Goal: Task Accomplishment & Management: Manage account settings

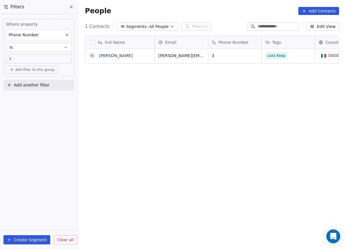
scroll to position [215, 263]
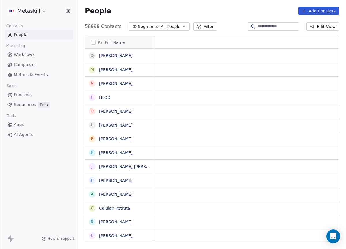
scroll to position [215, 263]
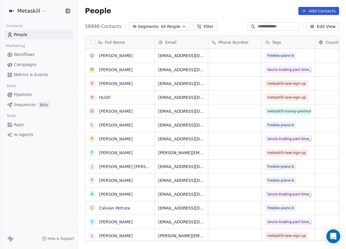
click at [28, 95] on span "Pipelines" at bounding box center [23, 95] width 18 height 6
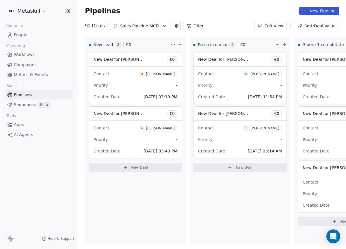
click at [137, 30] on div "Pipelines New Pipeline 92 Deals Sales Pipleine-MCFI Filter Edit View Sort: Deal…" at bounding box center [212, 124] width 268 height 249
click at [140, 29] on button "Sales Pipleine-MCFI" at bounding box center [140, 26] width 61 height 8
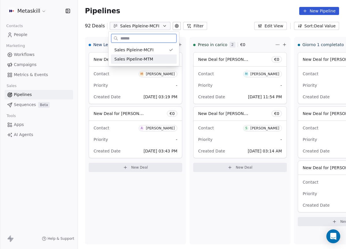
click at [145, 58] on span "Sales Pipeline-MTM" at bounding box center [133, 59] width 39 height 6
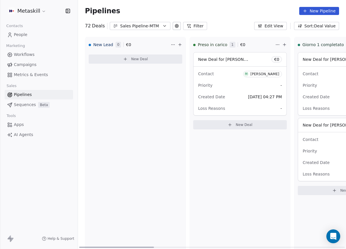
click at [145, 29] on button "Sales Pipeline-MTM" at bounding box center [140, 26] width 61 height 8
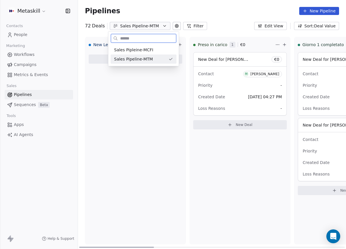
drag, startPoint x: 147, startPoint y: 46, endPoint x: 147, endPoint y: 50, distance: 3.5
click at [147, 48] on div "Sales Pipleine-MCFI" at bounding box center [143, 49] width 66 height 9
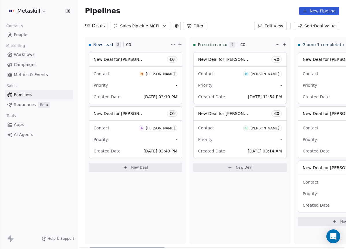
drag, startPoint x: 147, startPoint y: 247, endPoint x: 60, endPoint y: 237, distance: 88.0
click at [90, 247] on div at bounding box center [127, 247] width 75 height 1
click at [163, 73] on div "[PERSON_NAME]" at bounding box center [160, 74] width 29 height 4
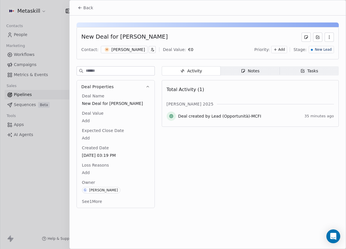
click at [131, 50] on div "[PERSON_NAME]" at bounding box center [127, 50] width 33 height 6
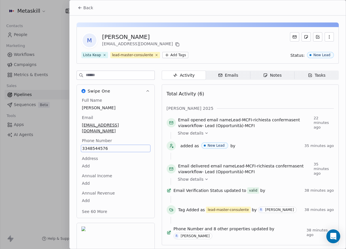
click at [145, 119] on div "Email matteo.leotta00@gmail.com" at bounding box center [116, 125] width 70 height 20
click at [175, 44] on icon at bounding box center [177, 44] width 5 height 5
click at [174, 44] on button at bounding box center [177, 44] width 7 height 7
click at [93, 11] on button "Back" at bounding box center [85, 8] width 22 height 10
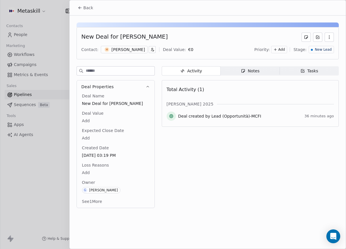
click at [255, 73] on div "Notes" at bounding box center [250, 71] width 18 height 6
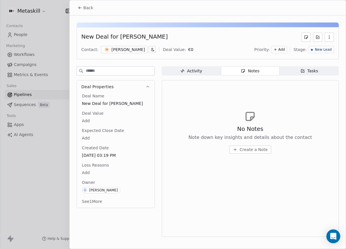
click at [241, 154] on div "No Notes Note down key insights and details about the contact Create a Note" at bounding box center [249, 132] width 167 height 71
click at [247, 152] on span "Create a Note" at bounding box center [253, 150] width 28 height 6
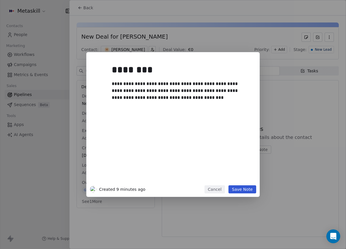
click at [237, 185] on div "**********" at bounding box center [172, 124] width 173 height 145
click at [239, 185] on div "**********" at bounding box center [172, 124] width 173 height 145
click at [248, 189] on button "Save Note" at bounding box center [242, 189] width 28 height 8
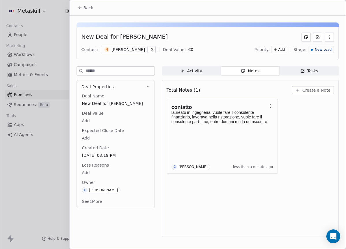
click at [322, 47] on span "New Lead" at bounding box center [322, 49] width 17 height 5
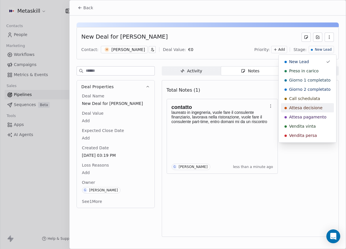
click at [314, 105] on span "Attesa decisione" at bounding box center [305, 108] width 33 height 6
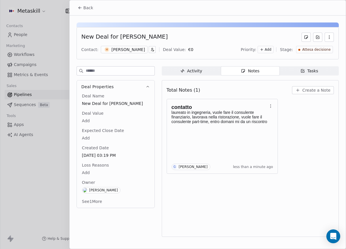
click at [90, 10] on span "Back" at bounding box center [88, 8] width 10 height 6
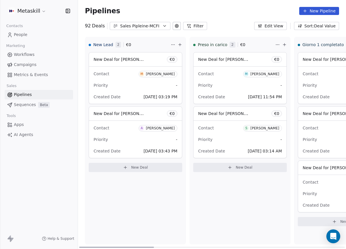
click at [159, 127] on div "[PERSON_NAME]" at bounding box center [160, 128] width 29 height 4
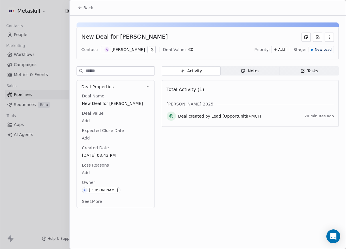
click at [133, 50] on div "[PERSON_NAME]" at bounding box center [127, 50] width 33 height 6
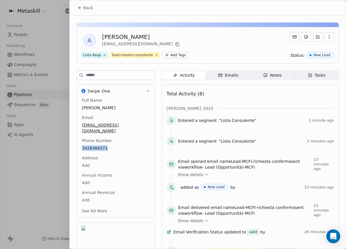
click at [87, 8] on span "Back" at bounding box center [88, 8] width 10 height 6
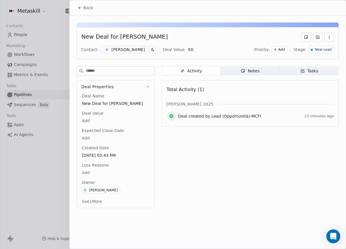
click at [255, 68] on span "Notes Notes" at bounding box center [249, 70] width 59 height 9
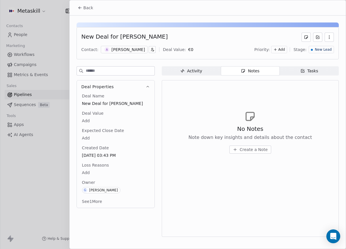
click at [256, 151] on span "Create a Note" at bounding box center [253, 150] width 28 height 6
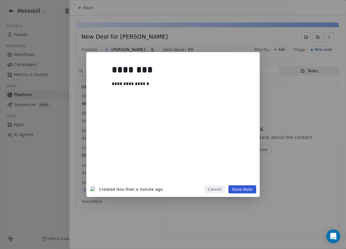
click at [246, 191] on button "Save Note" at bounding box center [242, 189] width 28 height 8
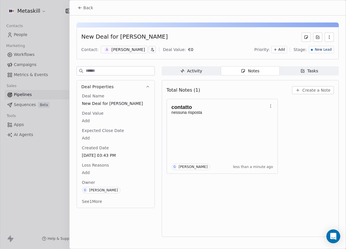
click at [329, 48] on span "New Lead" at bounding box center [322, 49] width 17 height 5
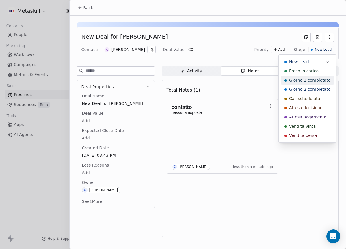
click at [318, 73] on div "Preso in carico" at bounding box center [307, 71] width 46 height 6
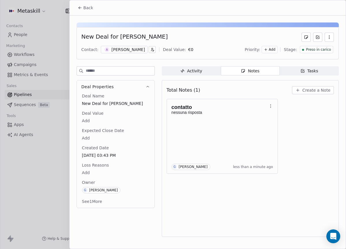
click at [96, 10] on div "Back" at bounding box center [208, 7] width 276 height 15
click at [94, 10] on button "Back" at bounding box center [85, 8] width 22 height 10
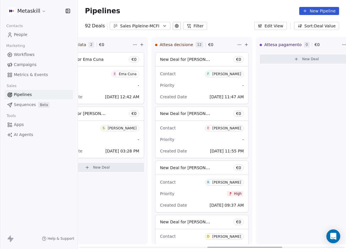
scroll to position [0, 450]
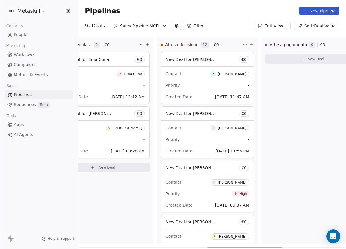
drag, startPoint x: 155, startPoint y: 244, endPoint x: 237, endPoint y: 205, distance: 90.6
click at [261, 247] on div at bounding box center [244, 247] width 75 height 1
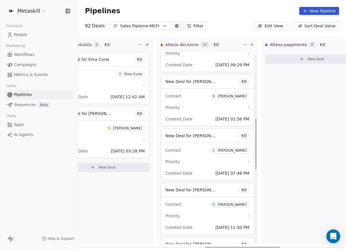
scroll to position [0, 0]
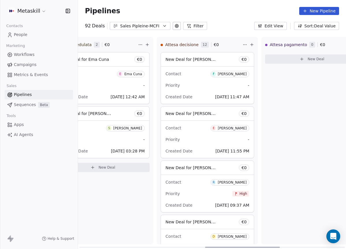
click at [224, 74] on div "[PERSON_NAME]" at bounding box center [231, 74] width 29 height 4
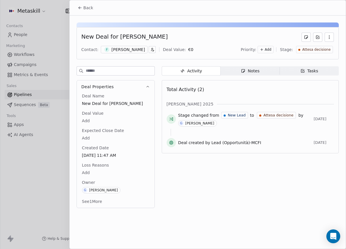
click at [124, 48] on div "[PERSON_NAME]" at bounding box center [127, 50] width 33 height 6
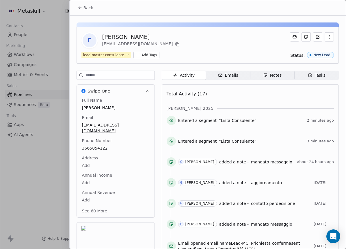
scroll to position [18, 0]
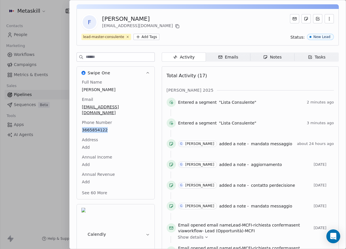
click at [277, 54] on div "Notes" at bounding box center [272, 57] width 18 height 6
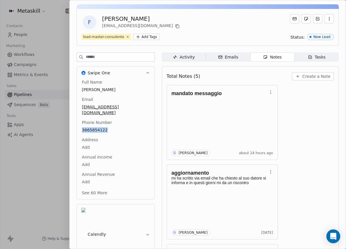
click at [145, 127] on div "3665854122" at bounding box center [116, 130] width 70 height 7
click at [147, 113] on div "Full Name Filippo Paolucci Email f.paolucci76@gmail.com Phone Number 3665854122…" at bounding box center [116, 139] width 78 height 121
click at [144, 120] on div "Phone Number 3665854122" at bounding box center [116, 127] width 70 height 14
click at [140, 120] on div "Phone Number 3665854122" at bounding box center [116, 127] width 70 height 14
click at [134, 139] on body "Metaskill Contacts People Marketing Workflows Campaigns Metrics & Events Sales …" at bounding box center [173, 124] width 346 height 249
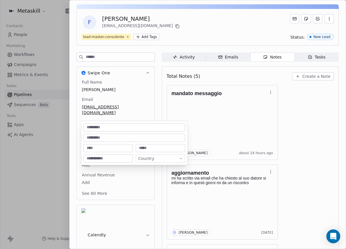
scroll to position [35, 0]
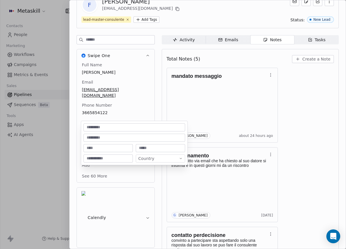
click at [299, 112] on html "Metaskill Contacts People Marketing Workflows Campaigns Metrics & Events Sales …" at bounding box center [173, 124] width 346 height 249
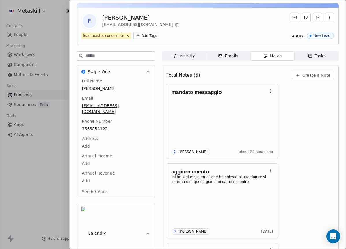
scroll to position [0, 0]
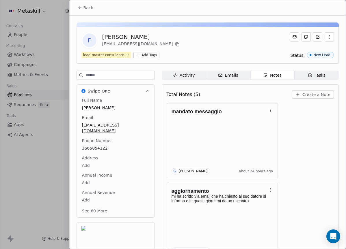
click at [305, 94] on span "Create a Note" at bounding box center [316, 95] width 28 height 6
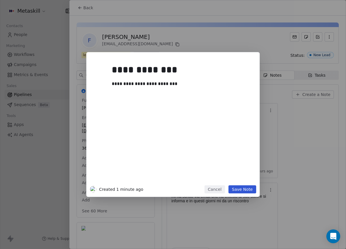
click at [252, 188] on button "Save Note" at bounding box center [242, 189] width 28 height 8
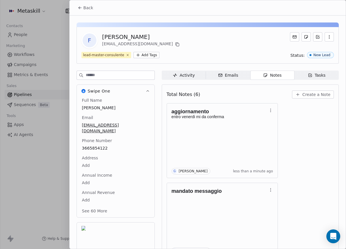
click at [80, 8] on icon at bounding box center [79, 8] width 3 height 0
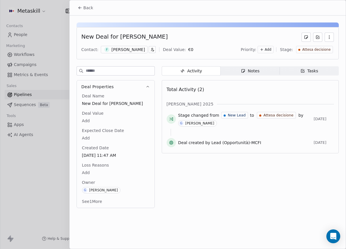
click at [85, 10] on span "Back" at bounding box center [88, 8] width 10 height 6
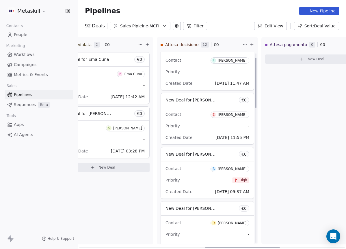
scroll to position [16, 0]
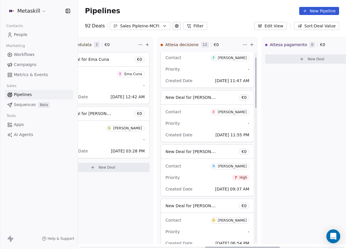
click at [237, 114] on div "[PERSON_NAME]" at bounding box center [231, 112] width 29 height 4
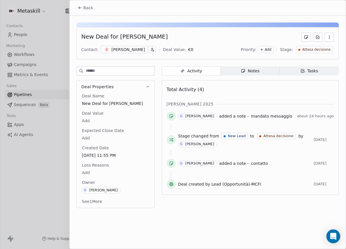
click at [120, 50] on div "[PERSON_NAME]" at bounding box center [127, 50] width 33 height 6
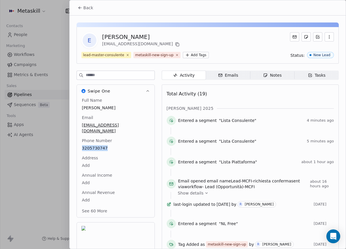
click at [287, 77] on span "Notes Notes" at bounding box center [272, 75] width 44 height 9
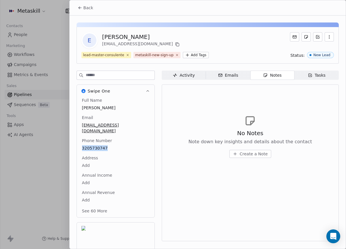
drag, startPoint x: 93, startPoint y: 10, endPoint x: 104, endPoint y: 9, distance: 11.6
click at [93, 10] on button "Back" at bounding box center [85, 8] width 22 height 10
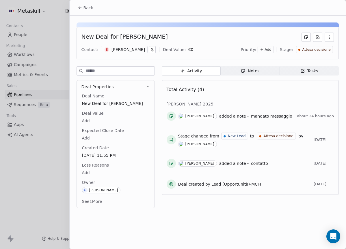
click at [243, 70] on icon "button" at bounding box center [243, 71] width 5 height 5
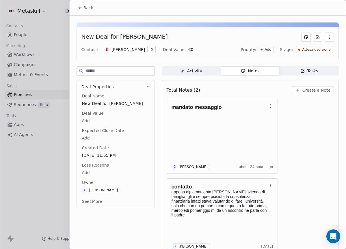
click at [309, 92] on span "Create a Note" at bounding box center [316, 90] width 28 height 6
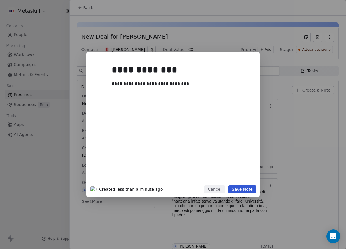
drag, startPoint x: 243, startPoint y: 186, endPoint x: 224, endPoint y: 158, distance: 33.9
click at [243, 188] on button "Save Note" at bounding box center [242, 189] width 28 height 8
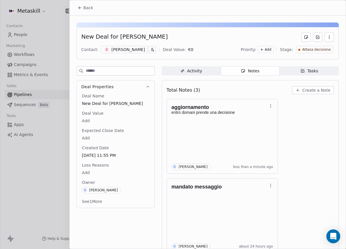
click at [82, 8] on button "Back" at bounding box center [85, 8] width 22 height 10
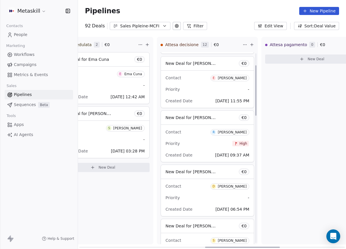
scroll to position [61, 0]
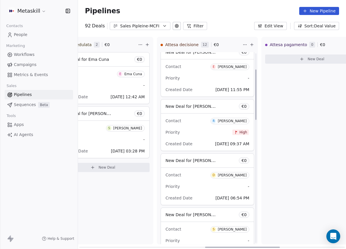
click at [239, 122] on div "[PERSON_NAME]" at bounding box center [231, 121] width 29 height 4
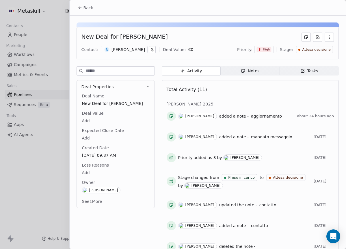
click at [134, 50] on div "[PERSON_NAME]" at bounding box center [127, 50] width 33 height 6
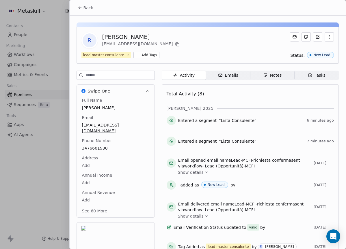
scroll to position [18, 0]
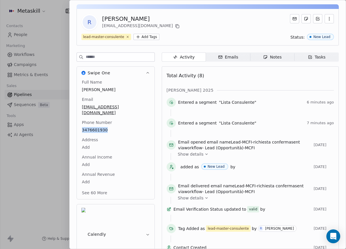
click at [250, 58] on span "Notes Notes" at bounding box center [272, 56] width 44 height 9
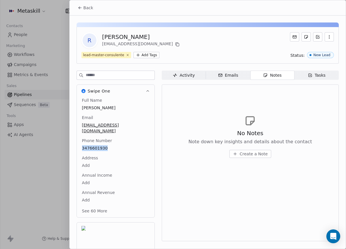
click at [84, 5] on span "Back" at bounding box center [88, 8] width 10 height 6
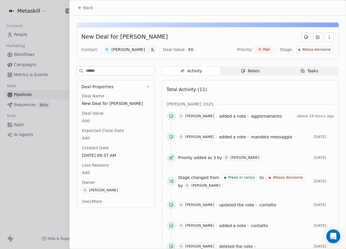
click at [89, 10] on span "Back" at bounding box center [88, 8] width 10 height 6
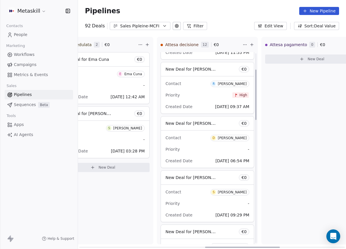
scroll to position [151, 0]
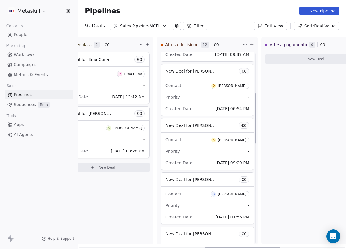
click at [238, 83] on span "D Davide Rubino" at bounding box center [229, 86] width 39 height 6
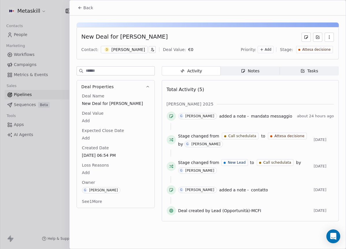
click at [128, 50] on div "Davide Rubino" at bounding box center [127, 50] width 33 height 6
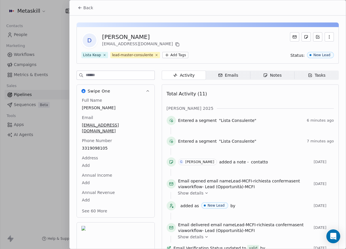
scroll to position [24, 0]
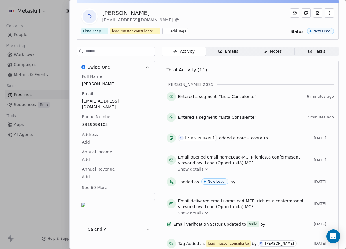
click at [270, 57] on div "Activity Activity Emails Emails Notes Notes Tasks Tasks Total Activity (11) ott…" at bounding box center [250, 187] width 177 height 280
click at [274, 51] on div "Notes" at bounding box center [272, 51] width 18 height 6
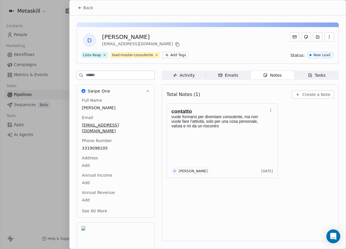
click at [95, 144] on div "Phone Number 3319098105" at bounding box center [116, 145] width 70 height 14
click at [96, 147] on span "3319098105" at bounding box center [115, 149] width 67 height 6
click at [97, 147] on span "3319098105" at bounding box center [115, 149] width 67 height 6
click at [97, 147] on input "**********" at bounding box center [113, 152] width 62 height 12
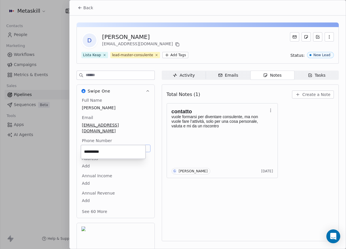
click at [195, 105] on html "Metaskill Contacts People Marketing Workflows Campaigns Metrics & Events Sales …" at bounding box center [173, 124] width 346 height 249
click at [314, 93] on span "Create a Note" at bounding box center [316, 95] width 28 height 6
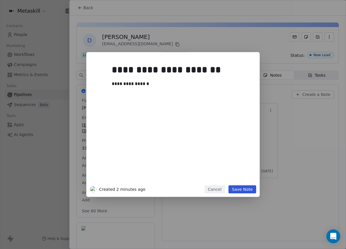
click at [245, 192] on button "Save Note" at bounding box center [242, 189] width 28 height 8
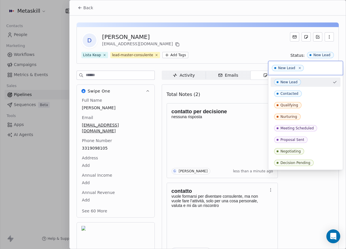
click at [219, 45] on html "Metaskill Contacts People Marketing Workflows Campaigns Metrics & Events Sales …" at bounding box center [173, 124] width 346 height 249
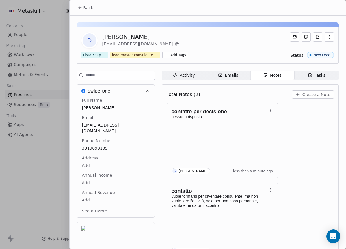
click at [93, 8] on button "Back" at bounding box center [85, 8] width 22 height 10
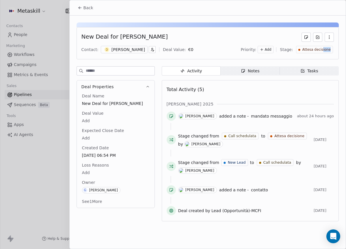
click at [324, 52] on div "Attesa decisione" at bounding box center [314, 49] width 37 height 7
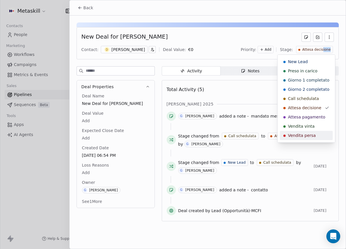
click at [311, 133] on span "Vendita persa" at bounding box center [302, 136] width 28 height 6
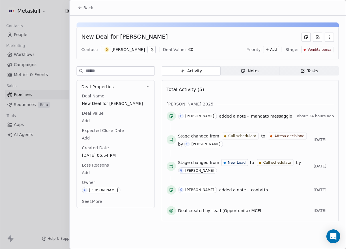
click at [93, 172] on body "Metaskill Contacts People Marketing Workflows Campaigns Metrics & Events Sales …" at bounding box center [173, 124] width 346 height 249
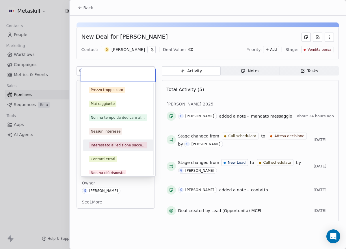
scroll to position [18, 0]
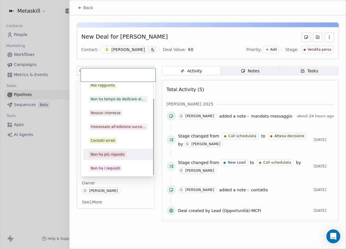
drag, startPoint x: 110, startPoint y: 151, endPoint x: 110, endPoint y: 146, distance: 5.5
click at [111, 152] on span "Non ha più risposto" at bounding box center [107, 154] width 37 height 6
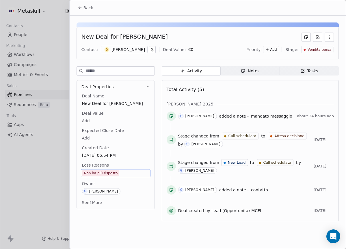
click at [87, 8] on span "Back" at bounding box center [88, 8] width 10 height 6
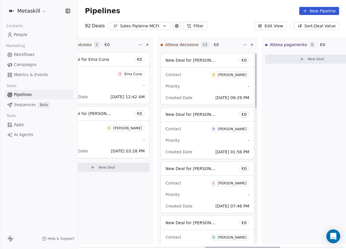
scroll to position [110, 0]
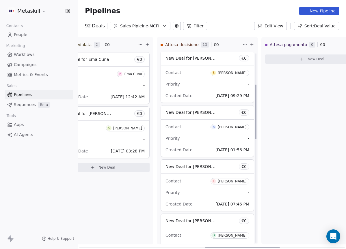
click at [237, 72] on div "Simone Casati" at bounding box center [231, 73] width 29 height 4
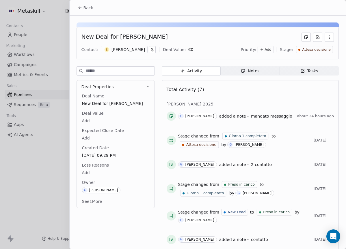
click at [241, 71] on icon "button" at bounding box center [242, 71] width 3 height 3
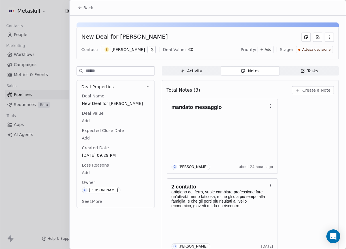
click at [122, 50] on div "Simone Casati" at bounding box center [127, 50] width 33 height 6
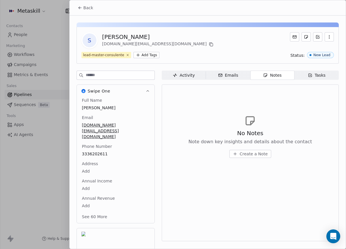
click at [202, 20] on div "S Simone Casati casati.simone.sc@gmail.com lead-master-consulente Add Tags Stat…" at bounding box center [208, 154] width 276 height 277
click at [66, 6] on div at bounding box center [173, 124] width 346 height 249
click at [74, 8] on div at bounding box center [173, 124] width 346 height 249
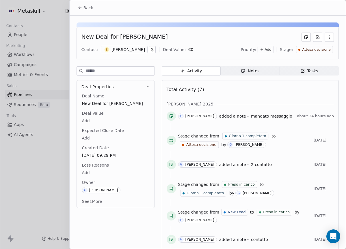
click at [253, 69] on div "Notes" at bounding box center [250, 71] width 18 height 6
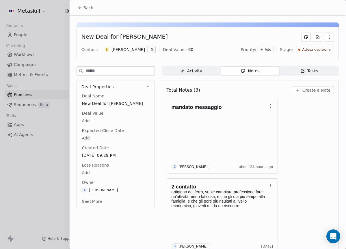
click at [306, 94] on button "Create a Note" at bounding box center [313, 90] width 42 height 8
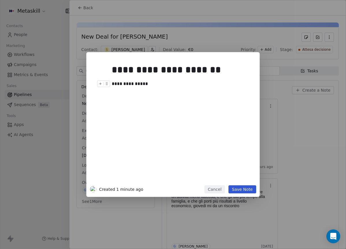
click at [144, 85] on div "**********" at bounding box center [179, 83] width 135 height 7
click at [166, 104] on div "**********" at bounding box center [182, 122] width 140 height 123
click at [243, 188] on button "Save Note" at bounding box center [242, 189] width 28 height 8
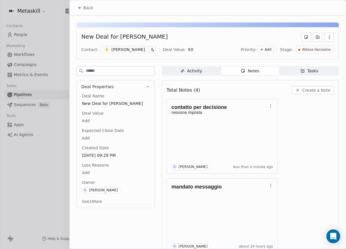
click at [305, 48] on span "Attesa decisione" at bounding box center [316, 49] width 28 height 5
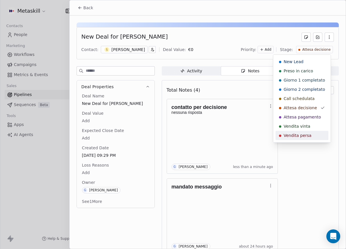
drag, startPoint x: 302, startPoint y: 134, endPoint x: 281, endPoint y: 134, distance: 20.8
click at [302, 134] on span "Vendita persa" at bounding box center [297, 136] width 28 height 6
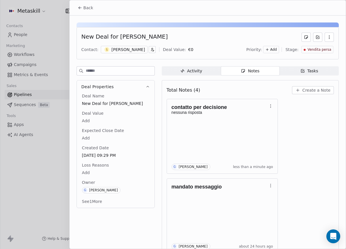
click at [97, 170] on body "Metaskill Contacts People Marketing Workflows Campaigns Metrics & Events Sales …" at bounding box center [173, 124] width 346 height 249
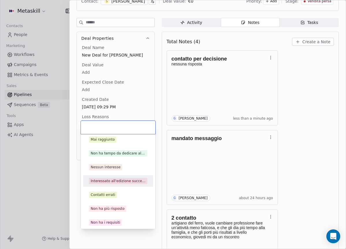
scroll to position [18, 0]
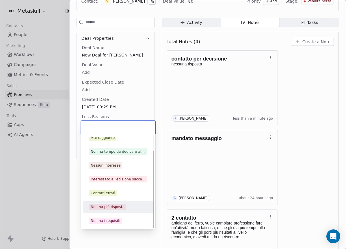
click at [119, 206] on div "Non ha più risposto" at bounding box center [108, 207] width 34 height 5
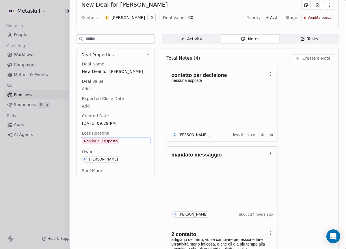
scroll to position [0, 0]
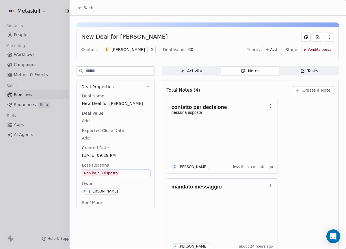
click at [87, 10] on span "Back" at bounding box center [88, 8] width 10 height 6
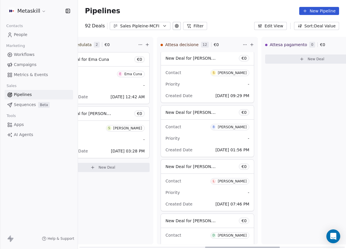
click at [237, 129] on span "B Benedetto" at bounding box center [229, 127] width 39 height 6
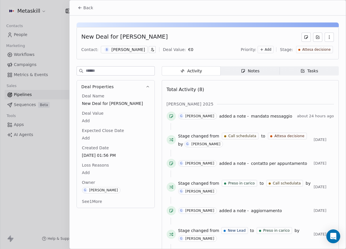
click at [122, 48] on div "Benedetto" at bounding box center [127, 50] width 33 height 6
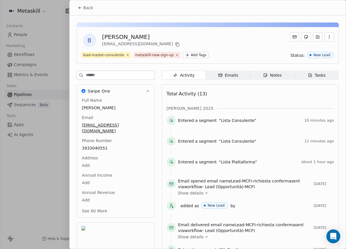
scroll to position [18, 0]
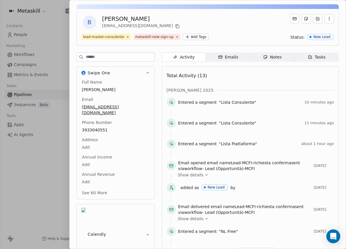
click at [228, 26] on div "B Benedetto benedettomusica@gmail.com" at bounding box center [207, 22] width 252 height 16
click at [253, 71] on div "Total Activity (13)" at bounding box center [249, 76] width 167 height 12
click at [269, 50] on div "B Benedetto benedettomusica@gmail.com lead-master-consulente metaskill-new-sign…" at bounding box center [208, 177] width 276 height 361
click at [268, 55] on div "Notes" at bounding box center [272, 57] width 18 height 6
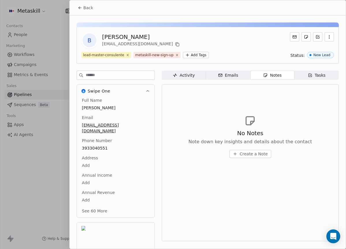
click at [88, 12] on button "Back" at bounding box center [85, 8] width 22 height 10
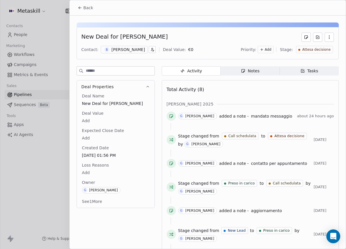
click at [271, 73] on span "Notes Notes" at bounding box center [249, 70] width 59 height 9
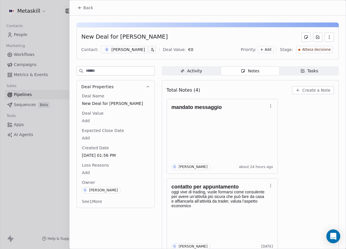
click at [317, 82] on div "Total Notes (4) Create a Note mandato messaggio G Giulio Roselli about 24 hours…" at bounding box center [250, 248] width 177 height 336
click at [314, 88] on span "Create a Note" at bounding box center [316, 90] width 28 height 6
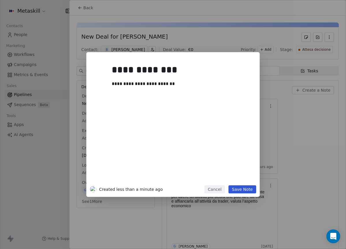
click at [250, 193] on div "**********" at bounding box center [172, 124] width 173 height 145
click at [250, 191] on button "Save Note" at bounding box center [242, 189] width 28 height 8
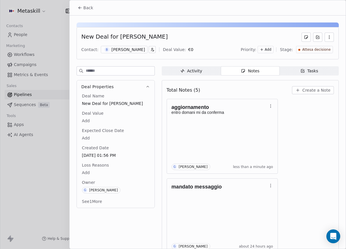
click at [96, 12] on button "Back" at bounding box center [85, 8] width 22 height 10
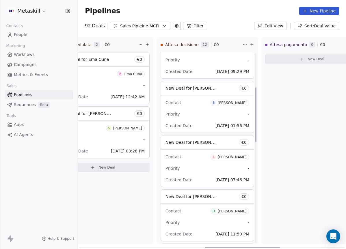
scroll to position [163, 0]
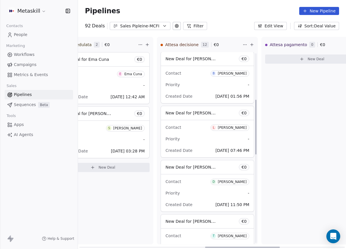
click at [234, 127] on div "Leonardo Ruffo" at bounding box center [231, 128] width 29 height 4
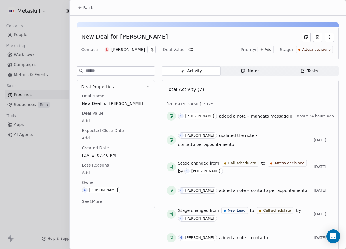
click at [117, 48] on div "Leonardo Ruffo" at bounding box center [127, 50] width 33 height 6
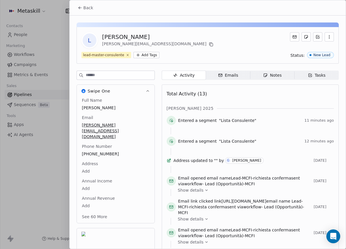
scroll to position [18, 0]
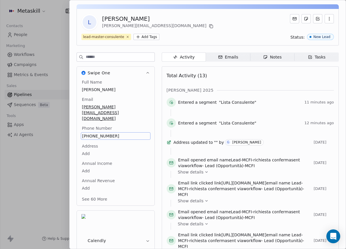
click at [94, 133] on span "+393349490303" at bounding box center [115, 136] width 67 height 6
click at [99, 133] on span "+393349490303" at bounding box center [115, 136] width 67 height 6
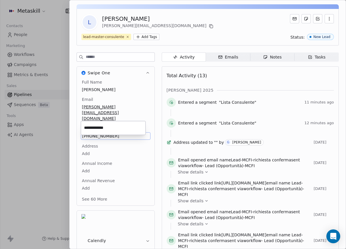
click at [99, 125] on input "**********" at bounding box center [113, 128] width 62 height 12
click at [151, 79] on html "Metaskill Contacts People Marketing Workflows Campaigns Metrics & Events Sales …" at bounding box center [173, 124] width 346 height 249
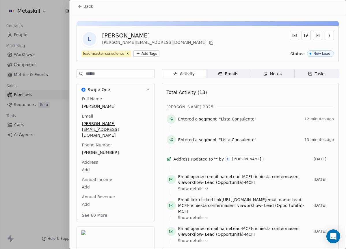
scroll to position [0, 0]
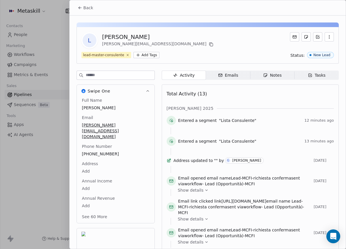
click at [82, 13] on button "Back" at bounding box center [85, 8] width 22 height 10
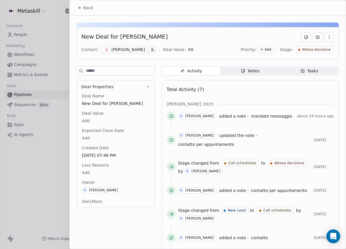
click at [272, 75] on span "Notes Notes" at bounding box center [249, 70] width 59 height 9
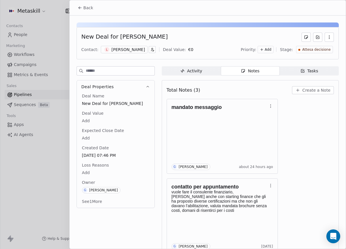
scroll to position [1, 0]
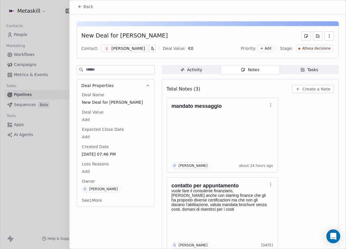
click at [137, 51] on div "Leonardo Ruffo" at bounding box center [127, 49] width 33 height 6
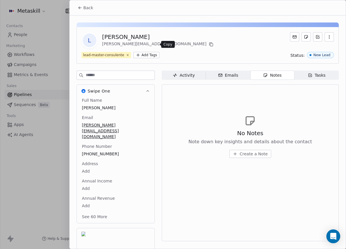
click at [210, 45] on icon at bounding box center [211, 45] width 3 height 3
click at [90, 14] on div "Back" at bounding box center [208, 7] width 276 height 15
click at [90, 12] on button "Back" at bounding box center [85, 8] width 22 height 10
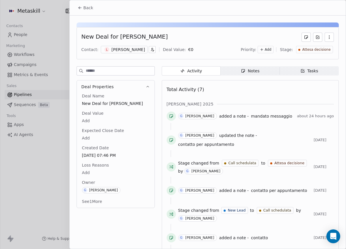
drag, startPoint x: 244, startPoint y: 70, endPoint x: 253, endPoint y: 82, distance: 15.1
click at [244, 70] on div "Notes" at bounding box center [250, 71] width 18 height 6
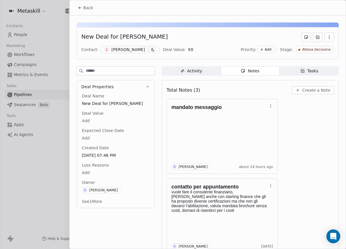
click at [302, 91] on span "Create a Note" at bounding box center [316, 90] width 28 height 6
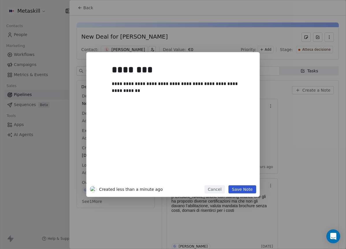
click at [235, 187] on button "Save Note" at bounding box center [242, 189] width 28 height 8
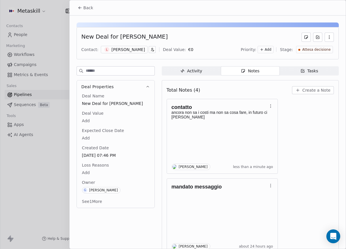
click at [302, 48] on span "Attesa decisione" at bounding box center [316, 49] width 28 height 5
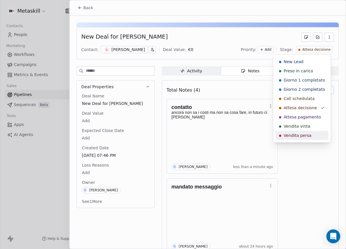
click at [308, 134] on span "Vendita persa" at bounding box center [297, 136] width 28 height 6
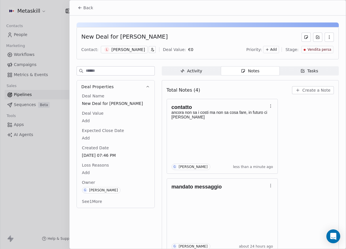
click at [89, 172] on body "Metaskill Contacts People Marketing Workflows Campaigns Metrics & Events Sales …" at bounding box center [173, 124] width 346 height 249
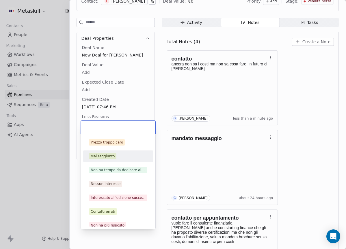
scroll to position [109, 0]
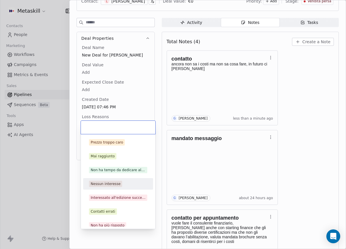
click at [110, 185] on div "Nessun interesse" at bounding box center [106, 183] width 30 height 5
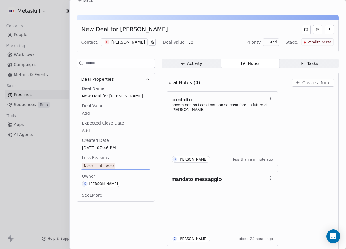
scroll to position [0, 0]
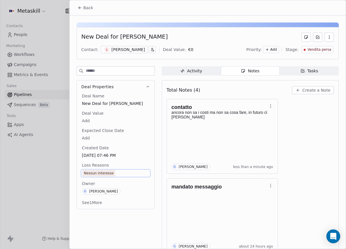
click at [87, 5] on span "Back" at bounding box center [88, 8] width 10 height 6
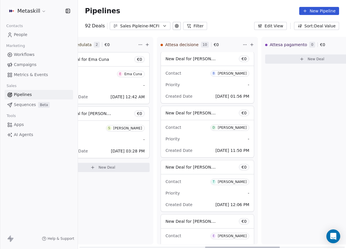
click at [234, 128] on div "Daniela Riondino" at bounding box center [231, 128] width 29 height 4
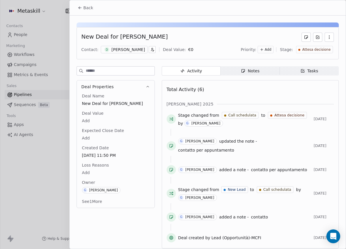
click at [131, 52] on div "Daniela Riondino" at bounding box center [127, 50] width 33 height 6
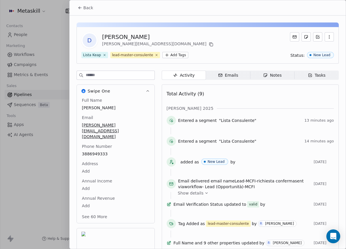
scroll to position [18, 0]
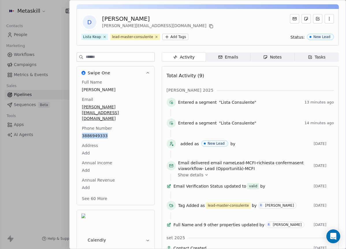
click at [266, 52] on span "Notes Notes" at bounding box center [272, 56] width 44 height 9
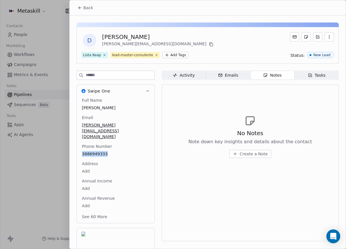
click at [87, 5] on span "Back" at bounding box center [88, 8] width 10 height 6
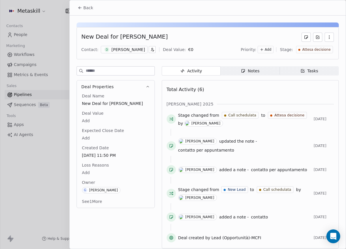
click at [273, 70] on span "Notes Notes" at bounding box center [249, 70] width 59 height 9
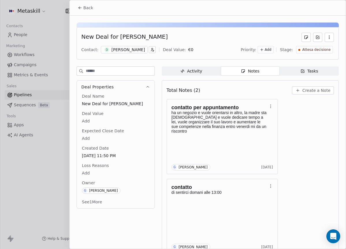
click at [309, 84] on div "Total Notes (2) Create a Note" at bounding box center [249, 90] width 167 height 13
click at [308, 92] on span "Create a Note" at bounding box center [316, 90] width 28 height 6
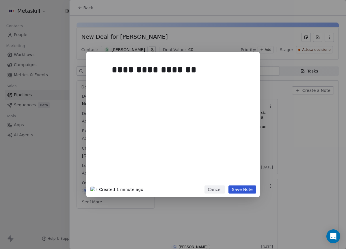
click at [237, 188] on button "Save Note" at bounding box center [242, 189] width 28 height 8
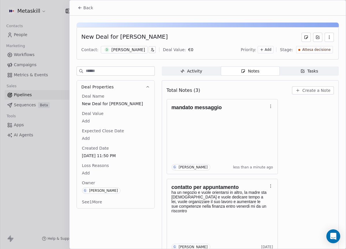
click at [89, 7] on span "Back" at bounding box center [88, 8] width 10 height 6
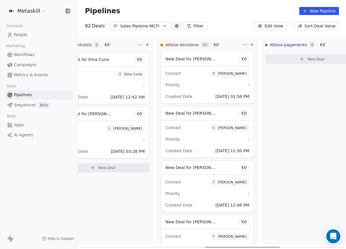
click at [235, 179] on span "T Tommaso Cicognani" at bounding box center [229, 182] width 39 height 6
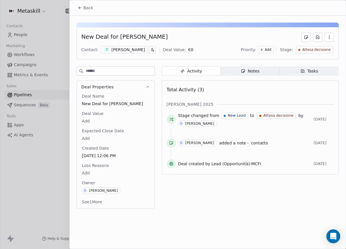
click at [143, 52] on div "Tommaso Cicognani" at bounding box center [127, 50] width 33 height 6
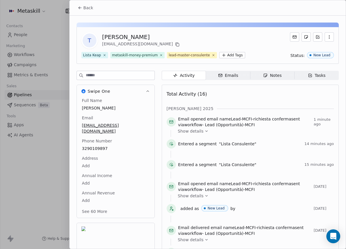
scroll to position [18, 0]
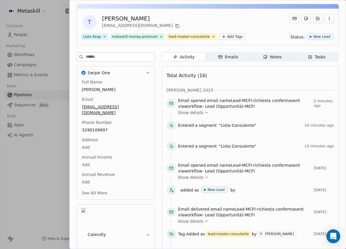
click at [294, 54] on span "Tasks Tasks" at bounding box center [316, 56] width 44 height 9
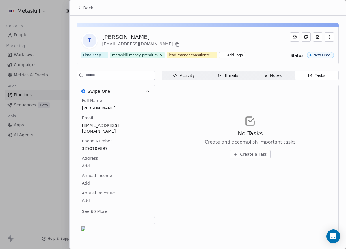
click at [91, 8] on span "Back" at bounding box center [88, 8] width 10 height 6
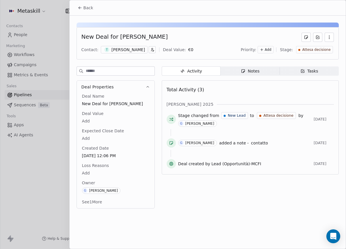
click at [239, 66] on span "Notes Notes" at bounding box center [249, 70] width 59 height 9
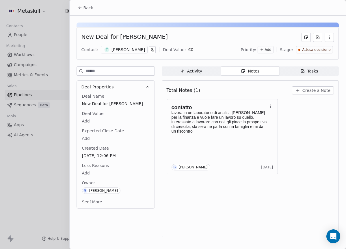
click at [310, 89] on span "Create a Note" at bounding box center [316, 90] width 28 height 6
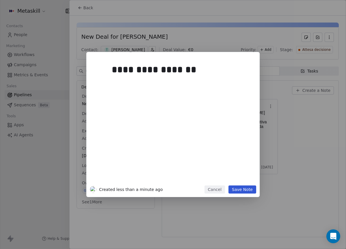
click at [232, 190] on button "Save Note" at bounding box center [242, 189] width 28 height 8
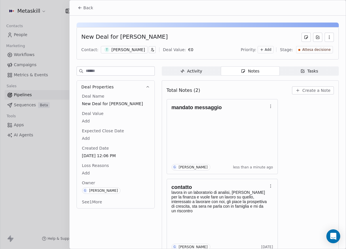
click at [91, 11] on button "Back" at bounding box center [85, 8] width 22 height 10
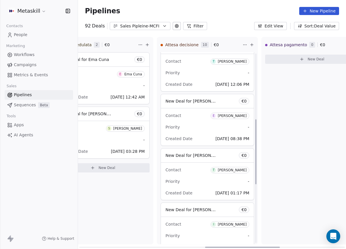
scroll to position [267, 0]
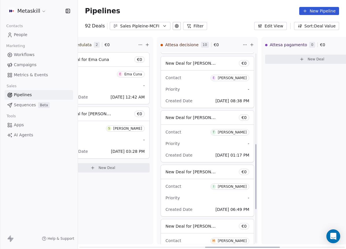
click at [233, 79] on div "Enrico Bibbona" at bounding box center [231, 78] width 29 height 4
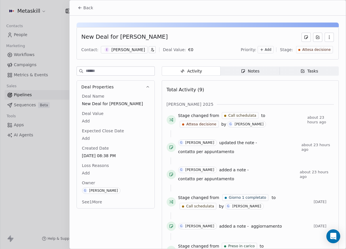
click at [136, 48] on div "Enrico Bibbona" at bounding box center [127, 50] width 33 height 6
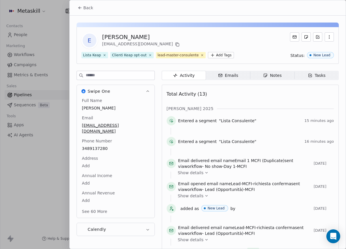
scroll to position [18, 0]
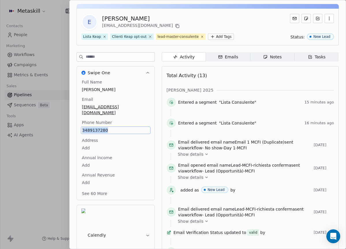
click at [287, 56] on span "Notes Notes" at bounding box center [272, 56] width 44 height 9
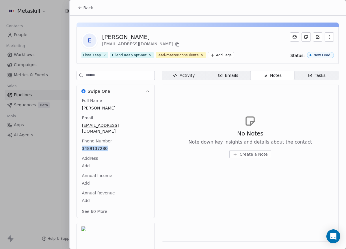
drag, startPoint x: 94, startPoint y: 9, endPoint x: 100, endPoint y: 10, distance: 6.1
click at [95, 9] on button "Back" at bounding box center [85, 8] width 22 height 10
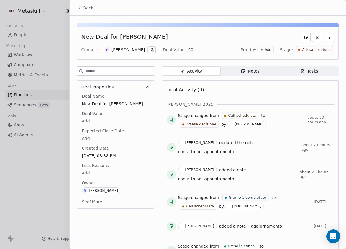
click at [249, 64] on div "New Deal for Enrico Bibbona Contact: E Enrico Bibbona Deal Value: € 0 Priority:…" at bounding box center [208, 176] width 276 height 320
click at [252, 67] on span "Notes Notes" at bounding box center [249, 70] width 59 height 9
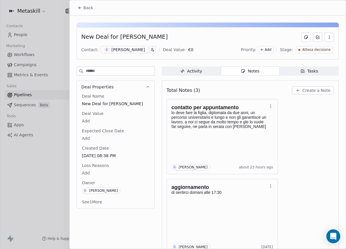
click at [303, 90] on span "Create a Note" at bounding box center [316, 90] width 28 height 6
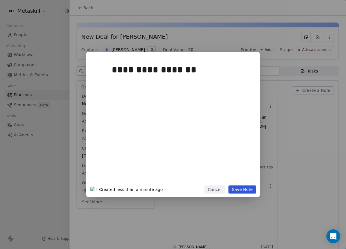
click at [253, 190] on button "Save Note" at bounding box center [242, 189] width 28 height 8
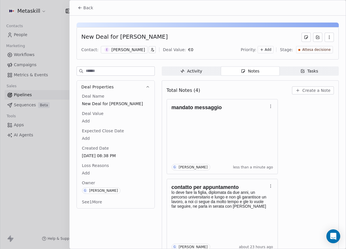
click at [84, 9] on span "Back" at bounding box center [88, 8] width 10 height 6
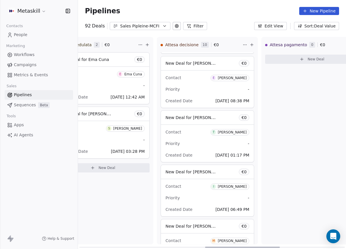
click at [232, 133] on div "Thomas Macrina" at bounding box center [231, 132] width 29 height 4
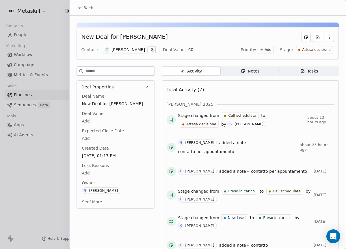
click at [138, 49] on div "Thomas Macrina" at bounding box center [127, 50] width 33 height 6
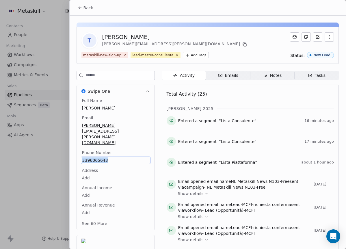
click at [89, 8] on span "Back" at bounding box center [88, 8] width 10 height 6
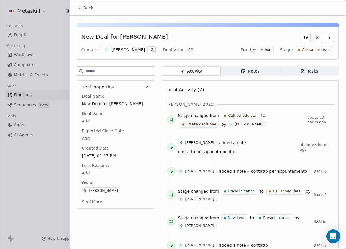
click at [246, 69] on div "Notes" at bounding box center [250, 71] width 18 height 6
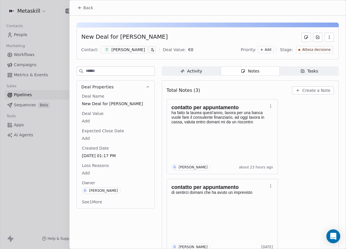
click at [297, 92] on button "Create a Note" at bounding box center [313, 90] width 42 height 8
click at [259, 191] on div "**********" at bounding box center [173, 124] width 346 height 145
click at [308, 85] on div "Total Notes (3) Create a Note" at bounding box center [249, 90] width 167 height 13
click at [309, 89] on span "Create a Note" at bounding box center [316, 90] width 28 height 6
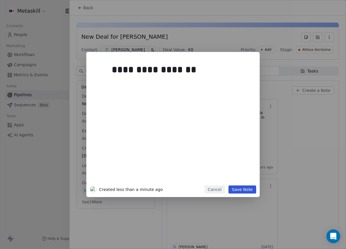
click at [243, 192] on button "Save Note" at bounding box center [242, 189] width 28 height 8
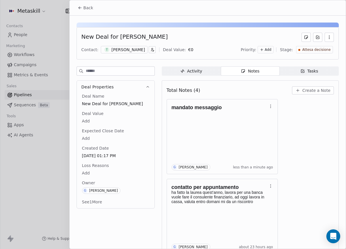
click at [94, 10] on button "Back" at bounding box center [85, 8] width 22 height 10
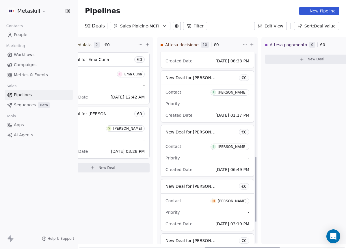
scroll to position [310, 0]
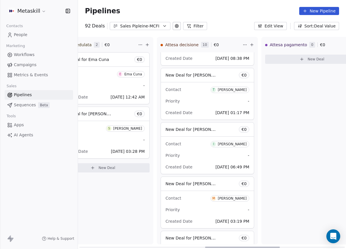
click at [232, 145] on div "Igor De marchi" at bounding box center [231, 144] width 29 height 4
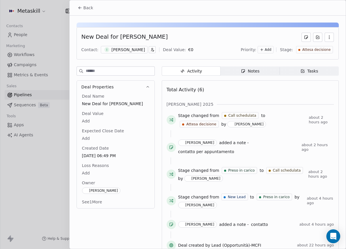
click at [128, 49] on div "Igor De marchi" at bounding box center [127, 50] width 33 height 6
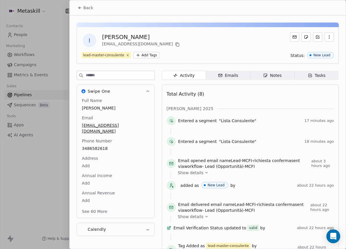
click at [269, 78] on div "Notes" at bounding box center [272, 75] width 18 height 6
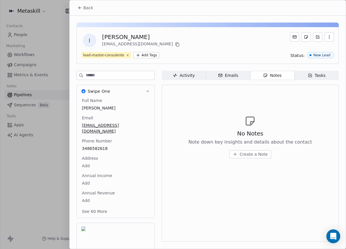
click at [86, 6] on span "Back" at bounding box center [88, 8] width 10 height 6
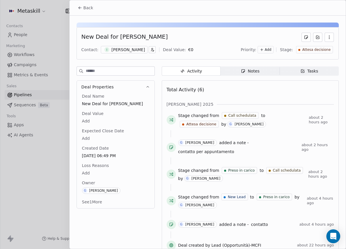
click at [247, 72] on div "Notes" at bounding box center [250, 71] width 18 height 6
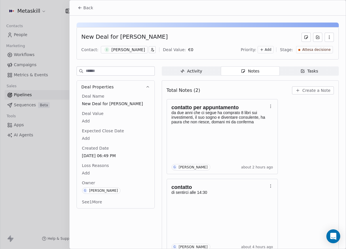
click at [88, 5] on button "Back" at bounding box center [85, 8] width 22 height 10
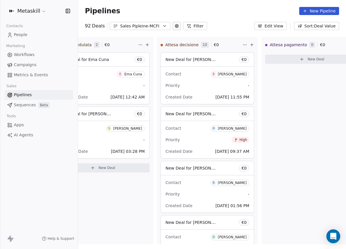
click at [124, 26] on div "Sales Pipleine-MCFI" at bounding box center [140, 26] width 40 height 6
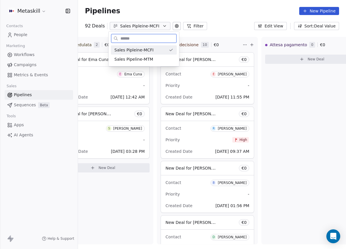
click at [143, 60] on span "Sales Pipeline-MTM" at bounding box center [133, 59] width 39 height 6
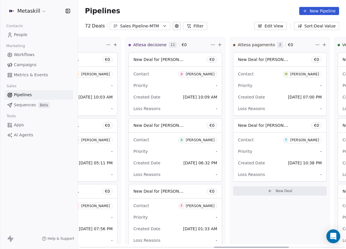
drag, startPoint x: 151, startPoint y: 246, endPoint x: 235, endPoint y: 225, distance: 87.0
click at [271, 246] on div at bounding box center [251, 246] width 75 height 1
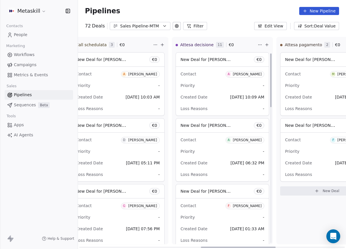
click at [254, 74] on div "[PERSON_NAME]" at bounding box center [246, 74] width 29 height 4
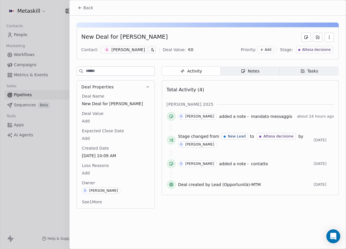
click at [151, 50] on icon "button" at bounding box center [151, 50] width 1 height 1
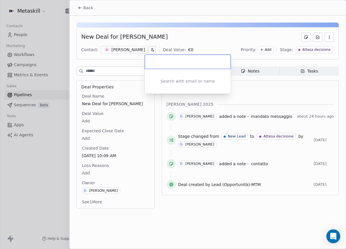
click at [160, 39] on html "Metaskill Contacts People Marketing Workflows Campaigns Metrics & Events Sales …" at bounding box center [173, 124] width 346 height 249
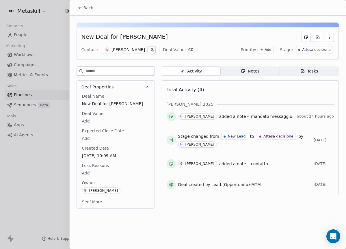
click at [126, 48] on div "[PERSON_NAME]" at bounding box center [127, 50] width 33 height 6
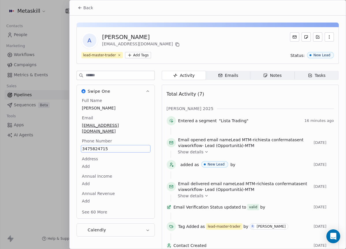
scroll to position [16, 0]
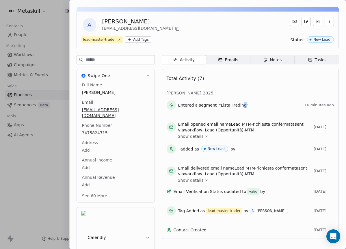
click at [241, 104] on span ""Lista Trading"" at bounding box center [233, 105] width 29 height 6
click at [249, 112] on div at bounding box center [249, 115] width 159 height 7
click at [273, 63] on span "Notes Notes" at bounding box center [272, 59] width 44 height 9
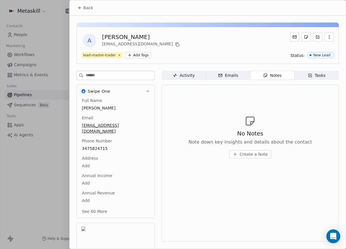
click at [92, 5] on span "Back" at bounding box center [88, 8] width 10 height 6
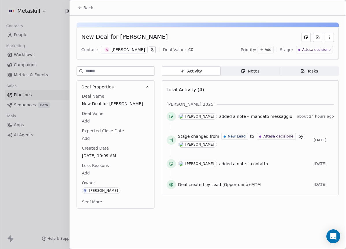
click at [234, 67] on span "Notes Notes" at bounding box center [249, 70] width 59 height 9
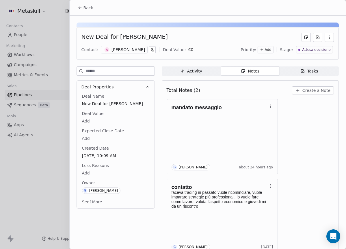
click at [323, 87] on button "Create a Note" at bounding box center [313, 90] width 42 height 8
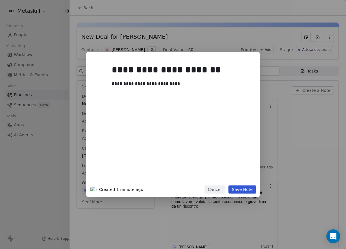
click at [240, 187] on button "Save Note" at bounding box center [242, 189] width 28 height 8
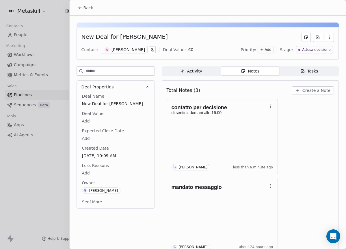
drag, startPoint x: 115, startPoint y: 37, endPoint x: 163, endPoint y: 39, distance: 47.9
click at [163, 39] on div "New Deal for [PERSON_NAME]" at bounding box center [207, 37] width 252 height 9
copy div "[PERSON_NAME]"
click at [231, 97] on div "Total Notes (3) Create a Note contatto per decisione di sentirci domani alle 16…" at bounding box center [249, 208] width 167 height 249
click at [78, 9] on icon at bounding box center [80, 7] width 5 height 5
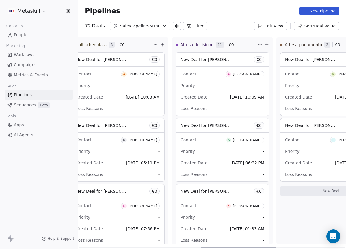
click at [247, 139] on div "[PERSON_NAME]" at bounding box center [246, 140] width 29 height 4
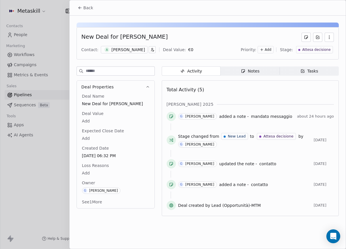
click at [130, 49] on div "[PERSON_NAME]" at bounding box center [127, 50] width 33 height 6
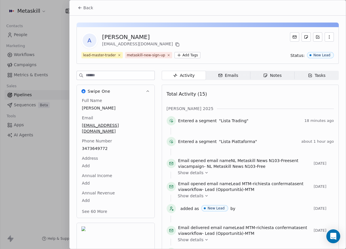
scroll to position [18, 0]
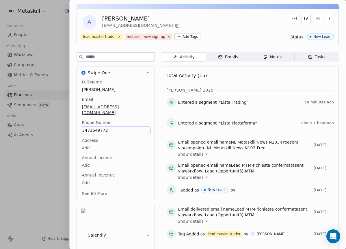
click at [147, 107] on div "Full Name Andrea Tommasini Email andretomas@hotmail.it Phone Number 3473649772 …" at bounding box center [116, 139] width 78 height 121
click at [247, 89] on div "ott 2025" at bounding box center [249, 90] width 167 height 6
click at [260, 61] on div "Activity Activity Emails Emails Notes Notes Tasks Tasks Total Activity (15) ott…" at bounding box center [250, 226] width 177 height 349
click at [262, 60] on span "Notes Notes" at bounding box center [272, 56] width 44 height 9
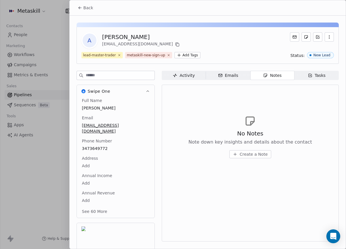
click at [94, 10] on button "Back" at bounding box center [85, 8] width 22 height 10
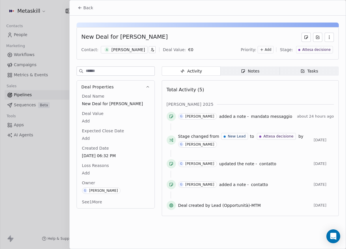
click at [264, 73] on span "Notes Notes" at bounding box center [249, 70] width 59 height 9
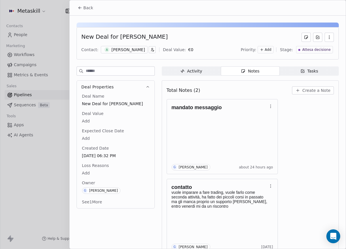
drag, startPoint x: 320, startPoint y: 86, endPoint x: 322, endPoint y: 83, distance: 3.9
click at [320, 86] on div "Total Notes (2) Create a Note" at bounding box center [249, 90] width 167 height 13
click at [319, 91] on span "Create a Note" at bounding box center [316, 90] width 28 height 6
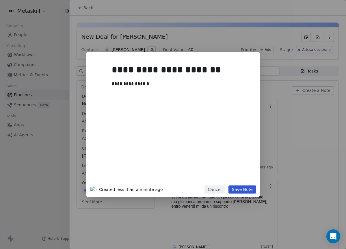
drag, startPoint x: 247, startPoint y: 188, endPoint x: 262, endPoint y: 198, distance: 18.3
click at [247, 188] on button "Save Note" at bounding box center [242, 189] width 28 height 8
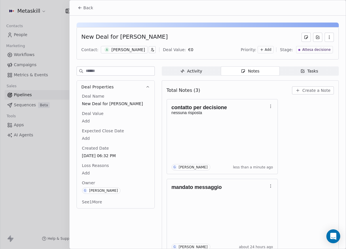
click at [90, 3] on button "Back" at bounding box center [85, 8] width 22 height 10
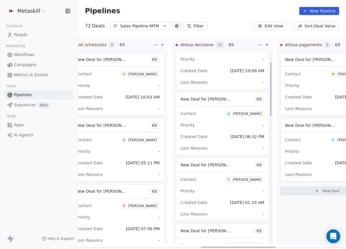
scroll to position [63, 0]
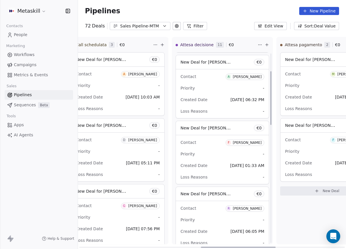
click at [247, 142] on div "Federico Morganti" at bounding box center [246, 142] width 29 height 4
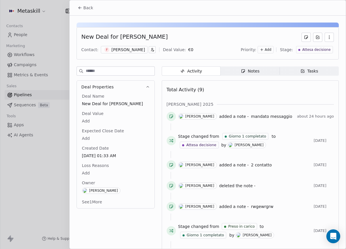
click at [116, 47] on div "Federico Morganti" at bounding box center [127, 50] width 33 height 6
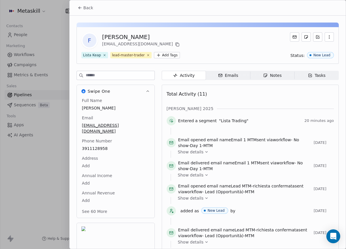
scroll to position [24, 0]
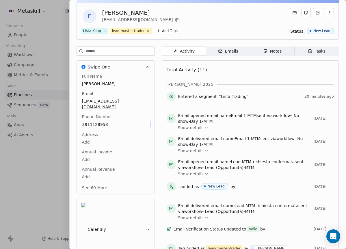
click at [116, 122] on span "3911128958" at bounding box center [115, 124] width 67 height 6
click at [262, 49] on html "Metaskill Contacts People Marketing Workflows Campaigns Metrics & Events Sales …" at bounding box center [173, 124] width 346 height 249
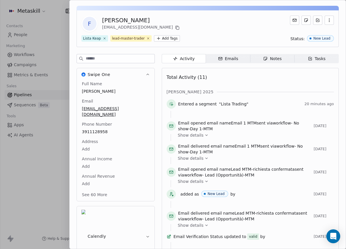
scroll to position [0, 0]
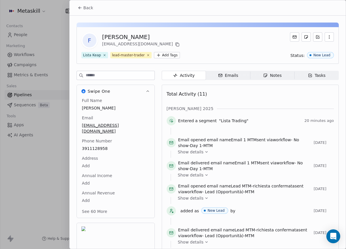
click at [87, 9] on span "Back" at bounding box center [88, 8] width 10 height 6
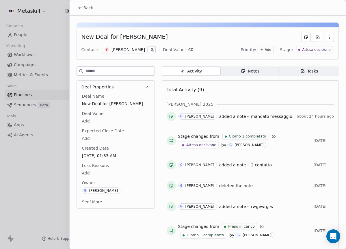
click at [274, 72] on span "Notes Notes" at bounding box center [249, 70] width 59 height 9
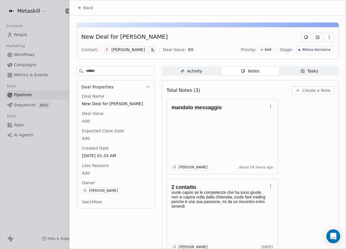
click at [319, 90] on span "Create a Note" at bounding box center [316, 90] width 28 height 6
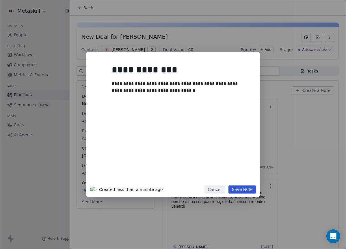
click at [247, 181] on div "**********" at bounding box center [173, 120] width 166 height 130
click at [247, 184] on div "**********" at bounding box center [173, 120] width 166 height 130
click at [247, 186] on button "Save Note" at bounding box center [242, 189] width 28 height 8
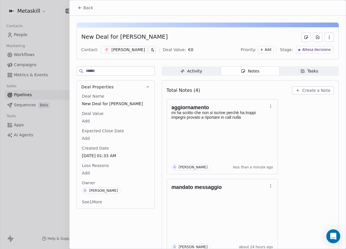
click at [308, 50] on span "Attesa decisione" at bounding box center [316, 49] width 28 height 5
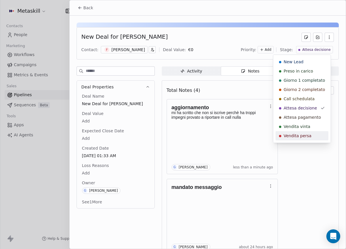
click at [302, 137] on span "Vendita persa" at bounding box center [297, 136] width 28 height 6
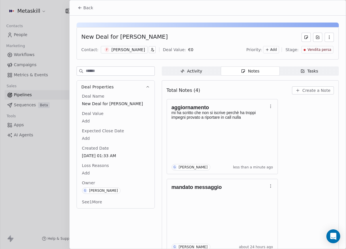
click at [103, 174] on body "Metaskill Contacts People Marketing Workflows Campaigns Metrics & Events Sales …" at bounding box center [173, 124] width 346 height 249
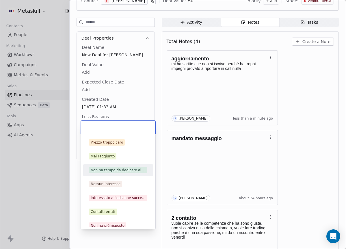
click at [122, 171] on div "Non ha tempo da dedicare al master" at bounding box center [118, 169] width 55 height 5
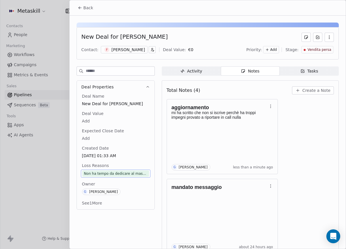
click at [74, 5] on button "Back" at bounding box center [85, 8] width 22 height 10
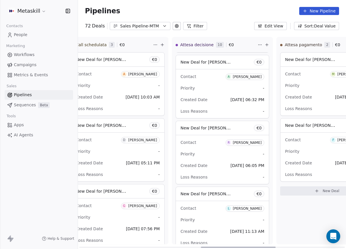
click at [251, 142] on div "[PERSON_NAME]" at bounding box center [246, 142] width 29 height 4
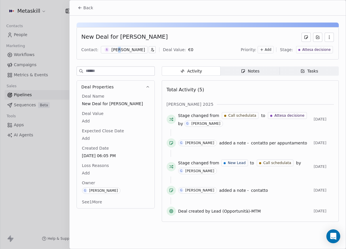
click at [119, 49] on div "[PERSON_NAME]" at bounding box center [127, 50] width 33 height 6
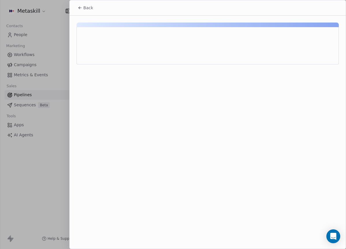
click at [127, 45] on div at bounding box center [173, 124] width 346 height 249
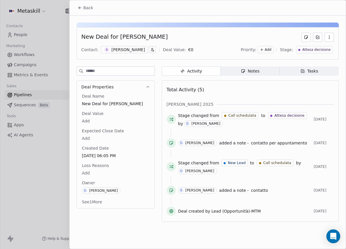
click at [130, 50] on div "[PERSON_NAME]" at bounding box center [127, 50] width 33 height 6
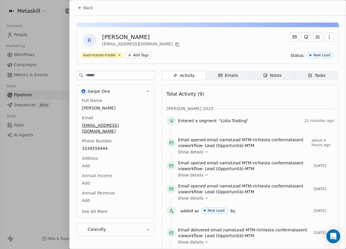
scroll to position [18, 0]
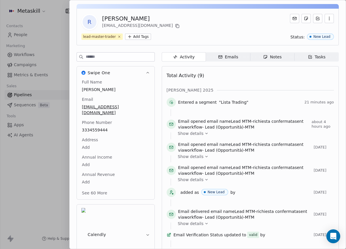
click at [273, 47] on div "R Roberta Medoro medoro1@hotmail.it lead-master-trader Add Tags Status: New Lea…" at bounding box center [208, 141] width 276 height 288
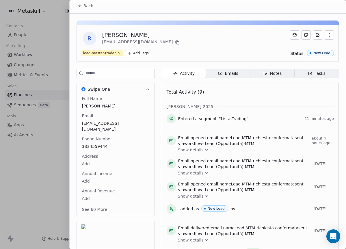
scroll to position [0, 0]
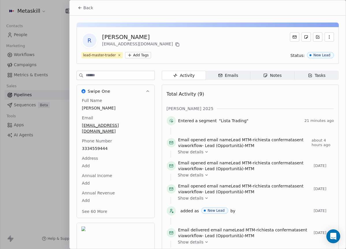
click at [84, 10] on span "Back" at bounding box center [88, 8] width 10 height 6
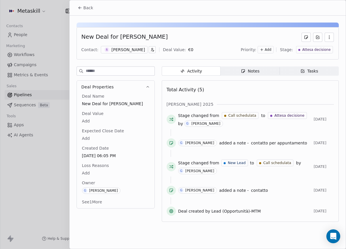
click at [255, 70] on div "Notes" at bounding box center [250, 71] width 18 height 6
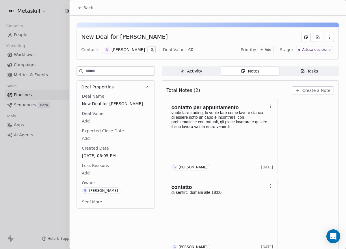
click at [311, 104] on div "contatto per appuntamento vuole fare trading, lo vuole fare come lavoro stanca …" at bounding box center [249, 176] width 167 height 155
click at [313, 83] on div "Total Notes (2) Create a Note contatto per appuntamento vuole fare trading, lo …" at bounding box center [250, 168] width 177 height 177
click at [313, 92] on span "Create a Note" at bounding box center [316, 90] width 28 height 6
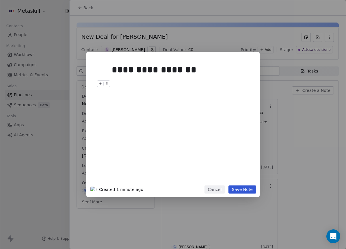
click at [244, 196] on div "**********" at bounding box center [172, 124] width 173 height 145
click at [246, 191] on button "Save Note" at bounding box center [242, 189] width 28 height 8
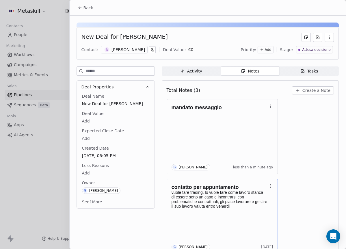
drag, startPoint x: 86, startPoint y: 8, endPoint x: 134, endPoint y: 32, distance: 53.4
click at [86, 8] on span "Back" at bounding box center [88, 8] width 10 height 6
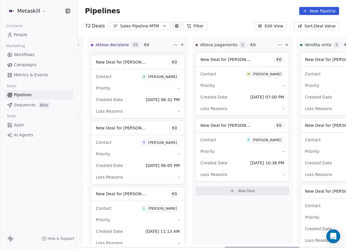
scroll to position [0, 521]
drag, startPoint x: 230, startPoint y: 247, endPoint x: 254, endPoint y: 242, distance: 24.4
click at [254, 246] on div at bounding box center [261, 246] width 75 height 1
click at [269, 74] on div "[PERSON_NAME]" at bounding box center [265, 74] width 29 height 4
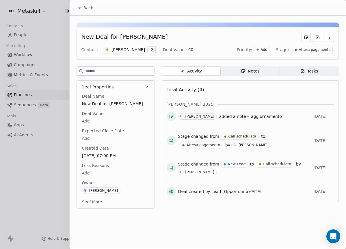
click at [125, 49] on div "[PERSON_NAME]" at bounding box center [127, 50] width 33 height 6
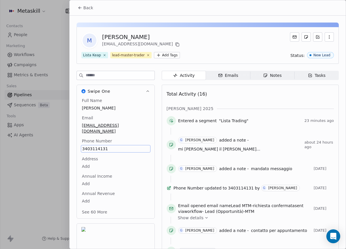
scroll to position [18, 0]
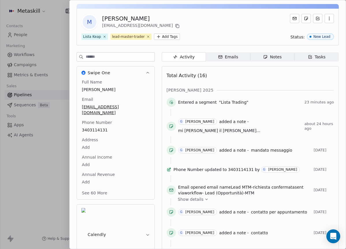
click at [255, 77] on div "Total Activity (16)" at bounding box center [249, 76] width 167 height 12
click at [179, 16] on div "M Matteo Cucchi matteo.cucchi3@gmail.com" at bounding box center [207, 22] width 252 height 16
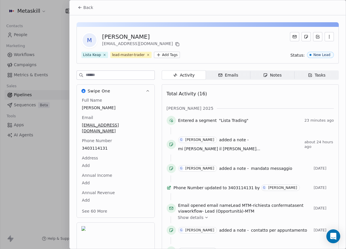
scroll to position [0, 0]
click at [256, 77] on span "Notes Notes" at bounding box center [272, 75] width 44 height 9
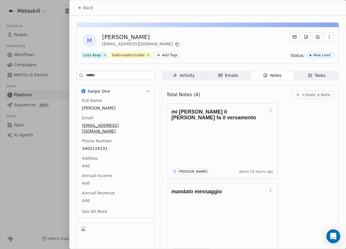
click at [83, 11] on button "Back" at bounding box center [85, 8] width 22 height 10
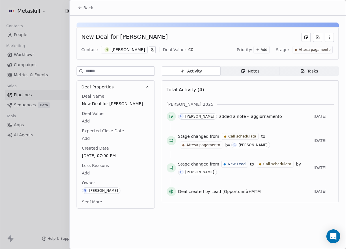
click at [90, 3] on button "Back" at bounding box center [85, 8] width 22 height 10
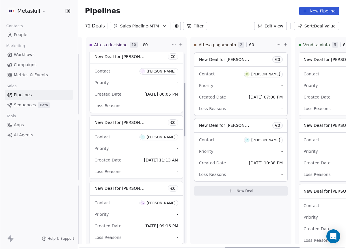
scroll to position [135, 0]
click at [168, 136] on div "[PERSON_NAME]" at bounding box center [161, 136] width 29 height 4
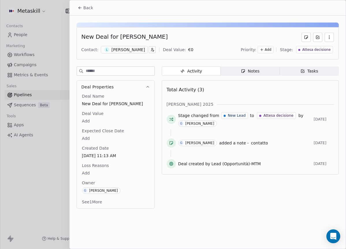
click at [140, 48] on div "[PERSON_NAME]" at bounding box center [127, 50] width 33 height 6
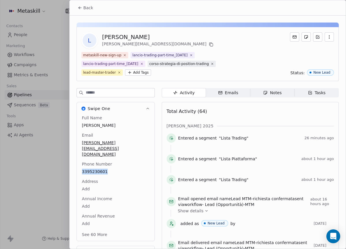
click at [89, 11] on button "Back" at bounding box center [85, 8] width 22 height 10
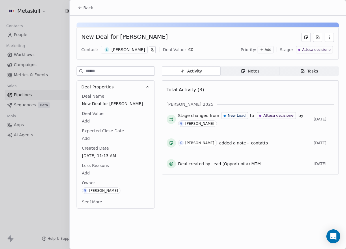
click at [255, 69] on div "Notes" at bounding box center [250, 71] width 18 height 6
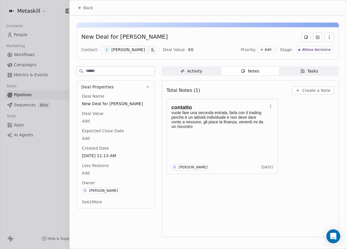
click at [118, 52] on div "[PERSON_NAME]" at bounding box center [127, 50] width 33 height 6
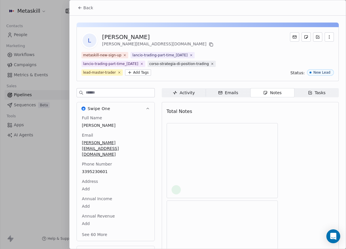
click at [127, 50] on div at bounding box center [173, 124] width 346 height 249
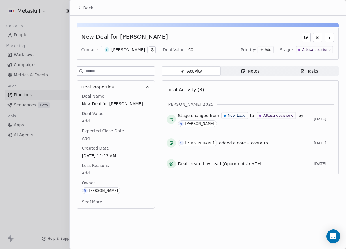
click at [122, 50] on div "[PERSON_NAME]" at bounding box center [127, 50] width 33 height 6
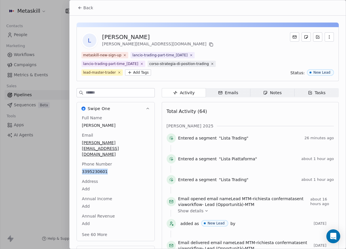
click at [94, 9] on button "Back" at bounding box center [85, 8] width 22 height 10
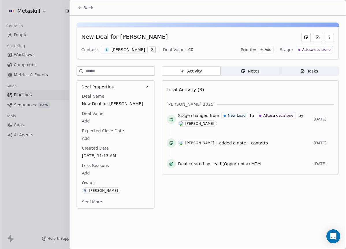
click at [253, 69] on div "Notes" at bounding box center [250, 71] width 18 height 6
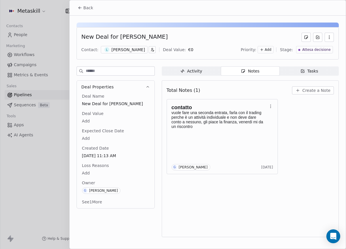
click at [318, 93] on span "Create a Note" at bounding box center [316, 90] width 28 height 6
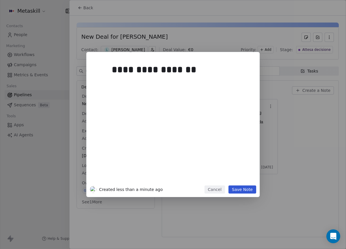
click at [246, 192] on button "Save Note" at bounding box center [242, 189] width 28 height 8
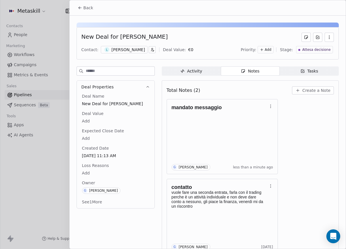
click at [102, 7] on div "Back" at bounding box center [208, 7] width 276 height 15
click at [91, 7] on span "Back" at bounding box center [88, 8] width 10 height 6
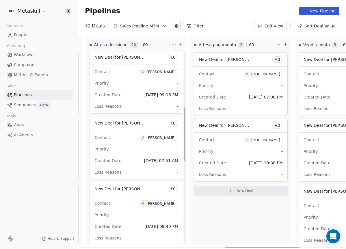
scroll to position [275, 0]
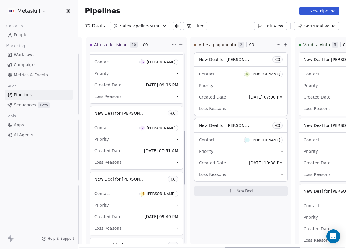
click at [167, 62] on div "[PERSON_NAME]" at bounding box center [161, 62] width 29 height 4
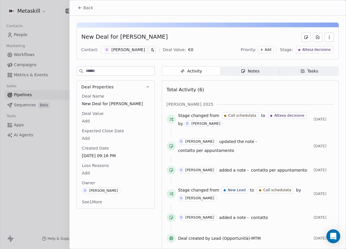
click at [133, 47] on div "[PERSON_NAME]" at bounding box center [127, 50] width 33 height 6
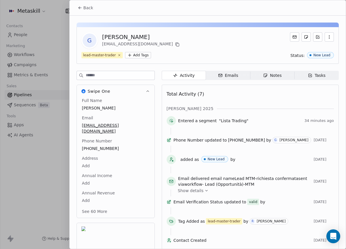
click at [90, 10] on span "Back" at bounding box center [88, 8] width 10 height 6
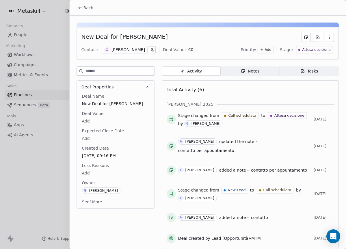
click at [256, 75] on span "Notes Notes" at bounding box center [249, 70] width 59 height 9
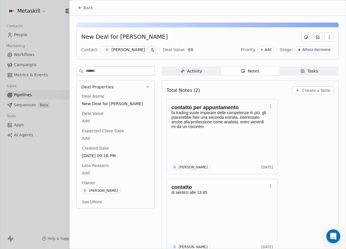
click at [91, 11] on button "Back" at bounding box center [85, 8] width 22 height 10
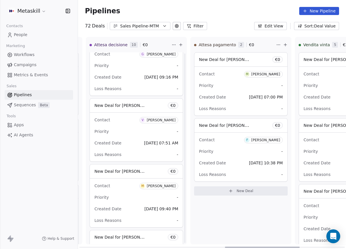
scroll to position [283, 0]
click at [166, 119] on div "[PERSON_NAME]" at bounding box center [161, 120] width 29 height 4
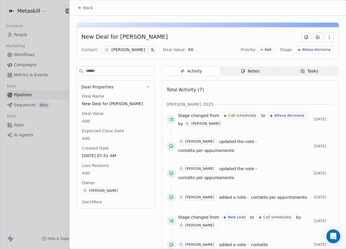
click at [229, 68] on span "Notes Notes" at bounding box center [249, 70] width 59 height 9
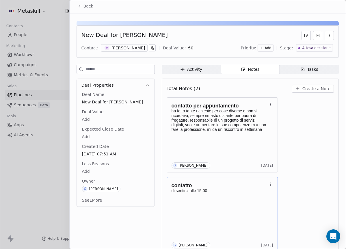
scroll to position [2, 0]
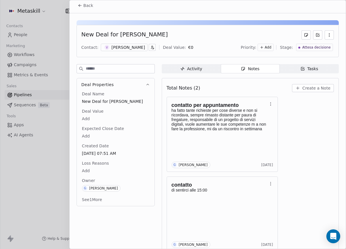
click at [81, 5] on icon at bounding box center [80, 5] width 5 height 5
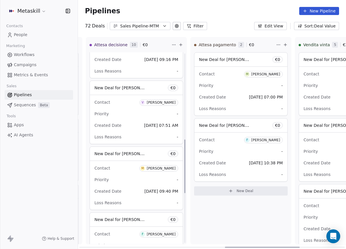
scroll to position [319, 0]
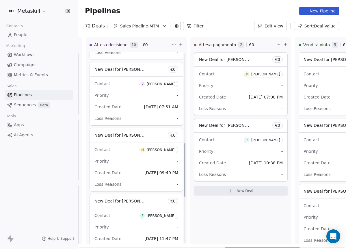
click at [172, 151] on div "[PERSON_NAME]" at bounding box center [161, 150] width 29 height 4
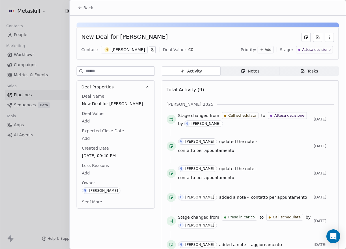
click at [265, 73] on span "Notes Notes" at bounding box center [249, 70] width 59 height 9
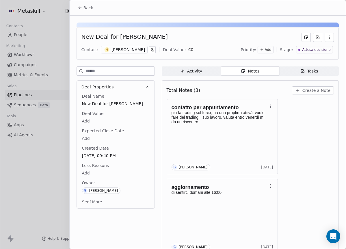
click at [93, 13] on div "Back" at bounding box center [208, 7] width 276 height 15
click at [91, 10] on span "Back" at bounding box center [88, 8] width 10 height 6
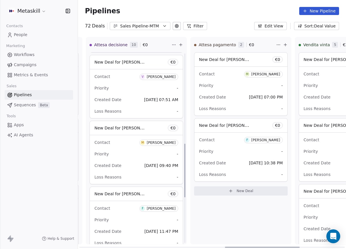
scroll to position [327, 0]
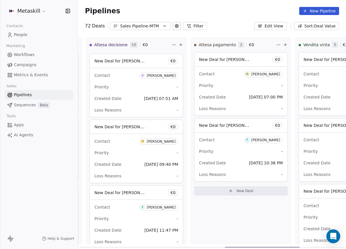
click at [178, 140] on span "M Mattia Gallo" at bounding box center [158, 140] width 39 height 7
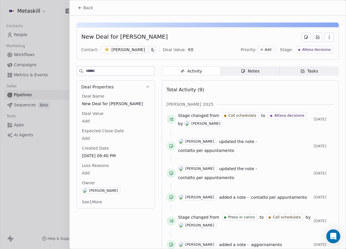
click at [252, 68] on div "Notes" at bounding box center [250, 71] width 18 height 6
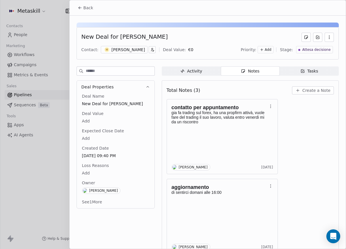
click at [82, 10] on button "Back" at bounding box center [85, 8] width 22 height 10
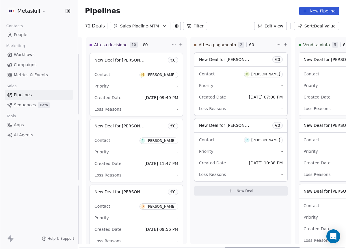
scroll to position [423, 0]
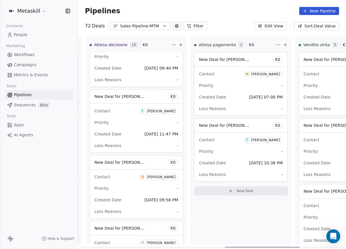
click at [161, 112] on div "[PERSON_NAME]" at bounding box center [161, 111] width 29 height 4
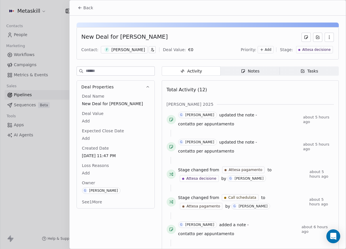
click at [243, 74] on span "Notes Notes" at bounding box center [249, 70] width 59 height 9
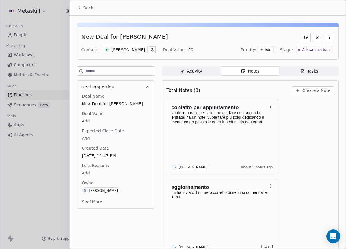
drag, startPoint x: 89, startPoint y: 7, endPoint x: 98, endPoint y: 10, distance: 8.8
click at [89, 7] on span "Back" at bounding box center [88, 8] width 10 height 6
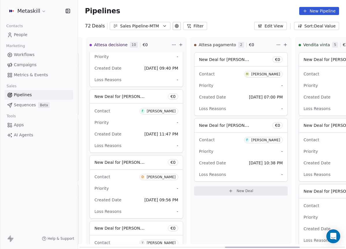
click at [269, 142] on span "F Federico Cioffi" at bounding box center [263, 140] width 39 height 6
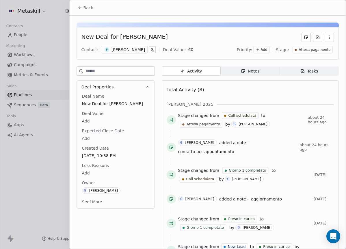
click at [263, 71] on span "Notes Notes" at bounding box center [249, 70] width 59 height 9
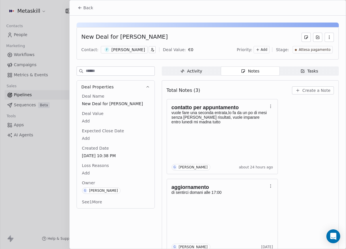
drag, startPoint x: 112, startPoint y: 51, endPoint x: 120, endPoint y: 58, distance: 10.9
click at [112, 51] on div "[PERSON_NAME]" at bounding box center [127, 50] width 33 height 6
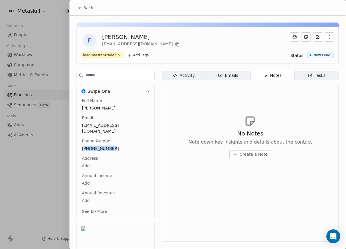
click at [81, 4] on button "Back" at bounding box center [85, 8] width 22 height 10
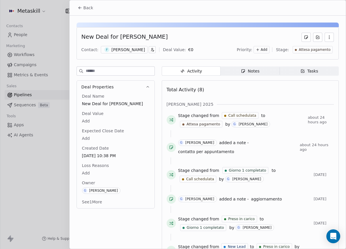
click at [263, 67] on span "Notes Notes" at bounding box center [249, 70] width 59 height 9
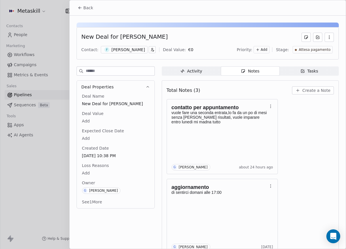
click at [315, 91] on span "Create a Note" at bounding box center [316, 90] width 28 height 6
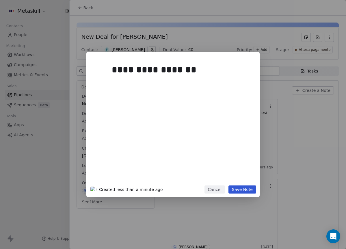
click at [246, 185] on button "Save Note" at bounding box center [242, 189] width 28 height 8
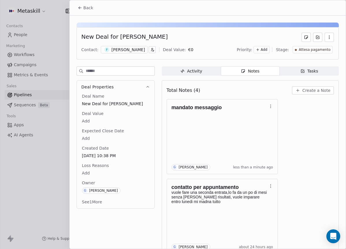
click at [90, 5] on span "Back" at bounding box center [88, 8] width 10 height 6
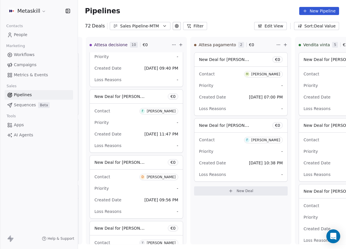
click at [139, 25] on div "Sales Pipeline-MTM" at bounding box center [140, 26] width 40 height 6
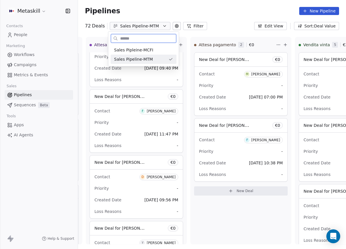
click at [161, 47] on div "Sales Pipleine-MCFI" at bounding box center [143, 50] width 59 height 6
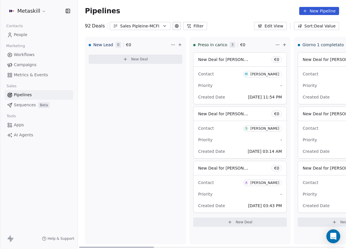
drag, startPoint x: 138, startPoint y: 247, endPoint x: 131, endPoint y: 174, distance: 73.0
click at [124, 246] on div at bounding box center [116, 246] width 75 height 1
click at [147, 22] on button "Sales Pipleine-MCFI" at bounding box center [140, 26] width 61 height 8
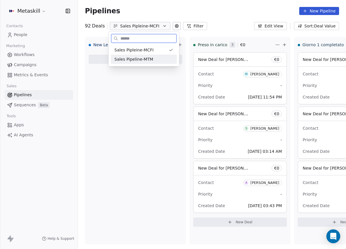
click at [154, 58] on div "Sales Pipeline-MTM" at bounding box center [143, 59] width 59 height 6
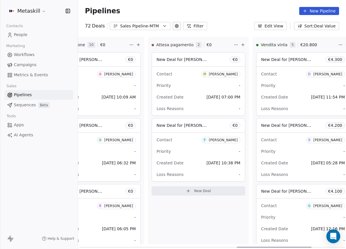
scroll to position [0, 564]
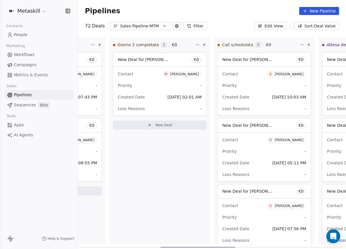
drag, startPoint x: 139, startPoint y: 246, endPoint x: 220, endPoint y: 193, distance: 96.6
click at [220, 246] on div at bounding box center [197, 246] width 75 height 1
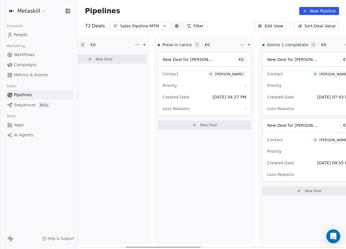
scroll to position [0, 0]
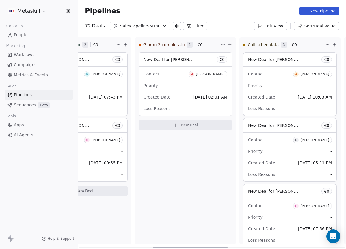
drag, startPoint x: 207, startPoint y: 246, endPoint x: 207, endPoint y: 226, distance: 19.9
click at [201, 246] on div at bounding box center [190, 246] width 75 height 1
click at [215, 73] on div "Maria clelia Ascione" at bounding box center [208, 74] width 29 height 4
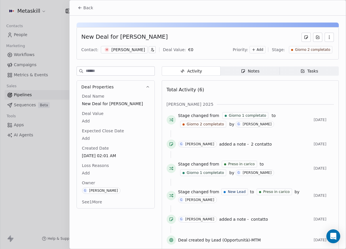
click at [113, 48] on div "Maria clelia Ascione" at bounding box center [127, 50] width 33 height 6
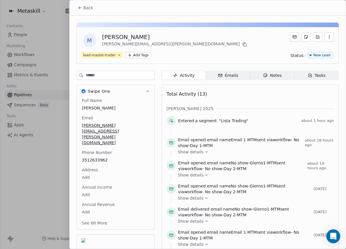
click at [99, 10] on div "Back" at bounding box center [208, 7] width 276 height 15
click at [77, 3] on button "Back" at bounding box center [85, 8] width 22 height 10
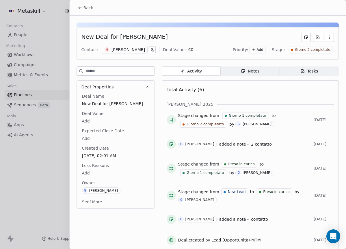
click at [320, 53] on div "Giorno 2 completato" at bounding box center [310, 49] width 44 height 7
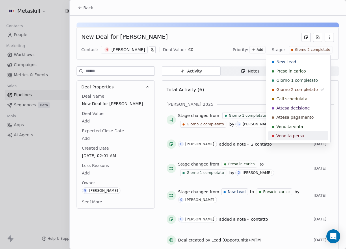
click at [298, 136] on span "Vendita persa" at bounding box center [290, 136] width 28 height 6
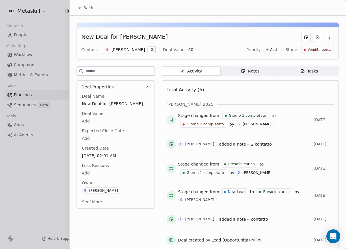
click at [100, 174] on html "Metaskill Contacts People Marketing Workflows Campaigns Metrics & Events Sales …" at bounding box center [173, 124] width 346 height 249
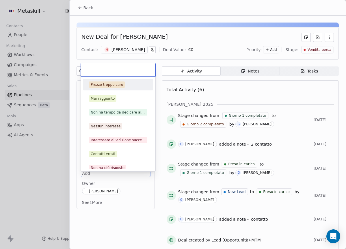
scroll to position [5, 0]
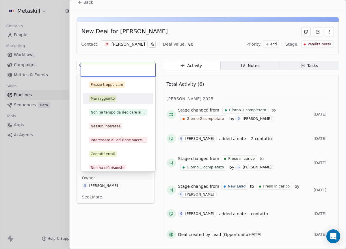
click at [104, 101] on span "Mai raggiunto" at bounding box center [102, 98] width 27 height 6
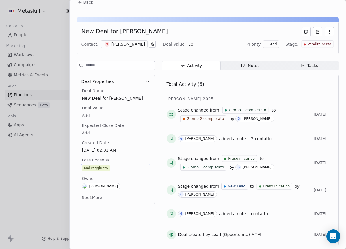
click at [87, 2] on span "Back" at bounding box center [88, 2] width 10 height 6
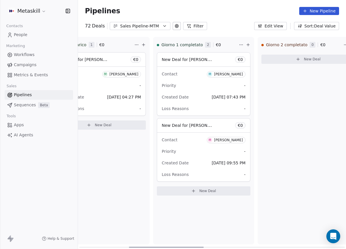
drag, startPoint x: 193, startPoint y: 246, endPoint x: 174, endPoint y: 225, distance: 28.8
click at [159, 246] on div at bounding box center [166, 246] width 75 height 1
click at [218, 74] on div "[PERSON_NAME]" at bounding box center [226, 74] width 29 height 4
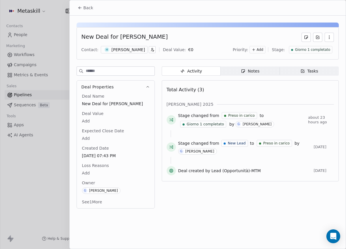
click at [129, 52] on div "[PERSON_NAME]" at bounding box center [127, 50] width 33 height 6
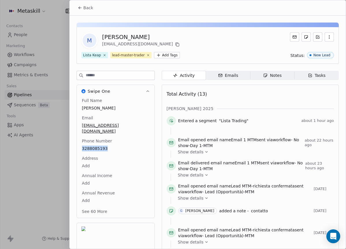
click at [89, 10] on span "Back" at bounding box center [88, 8] width 10 height 6
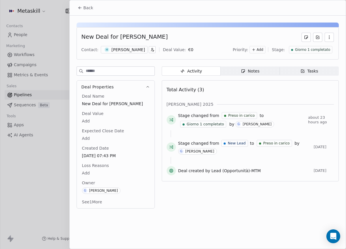
click at [317, 52] on div "Giorno 1 completato" at bounding box center [310, 49] width 44 height 7
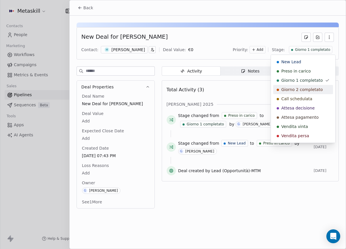
click at [311, 86] on div "Giorno 2 completato" at bounding box center [303, 89] width 60 height 9
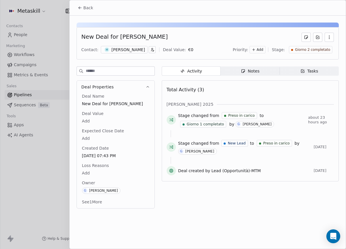
click at [97, 9] on div "Back" at bounding box center [208, 7] width 276 height 15
drag, startPoint x: 92, startPoint y: 8, endPoint x: 106, endPoint y: 14, distance: 14.6
click at [92, 8] on span "Back" at bounding box center [88, 8] width 10 height 6
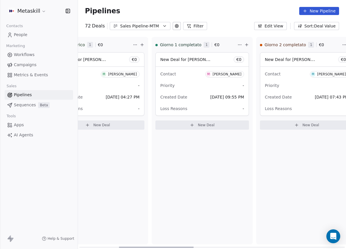
click at [220, 72] on div "[PERSON_NAME]" at bounding box center [226, 74] width 29 height 4
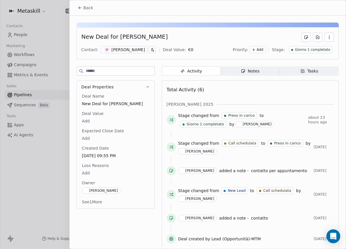
click at [127, 55] on div "New Deal for Michele Di turi Contact: M Michele Di turi Deal Value: € 0 Priorit…" at bounding box center [207, 43] width 262 height 32
click at [131, 52] on div "[PERSON_NAME]" at bounding box center [127, 50] width 33 height 6
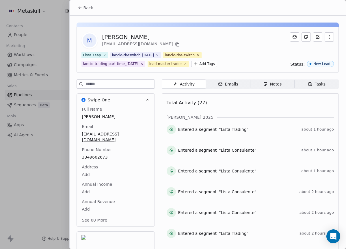
scroll to position [27, 0]
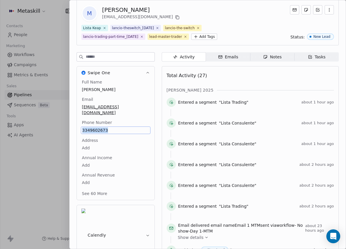
copy span "3349602673"
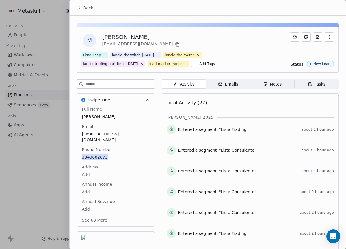
scroll to position [27, 0]
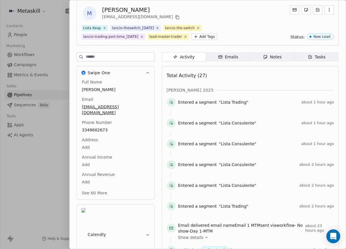
click at [280, 56] on span "Notes Notes" at bounding box center [272, 56] width 44 height 9
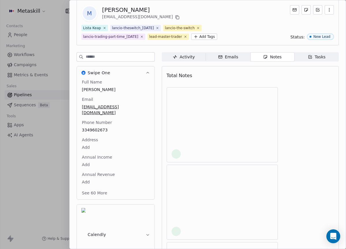
scroll to position [5, 0]
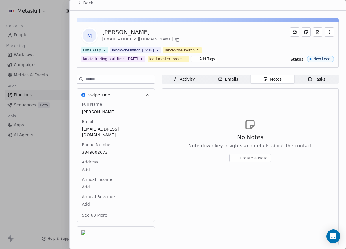
click at [88, 4] on span "Back" at bounding box center [88, 3] width 10 height 6
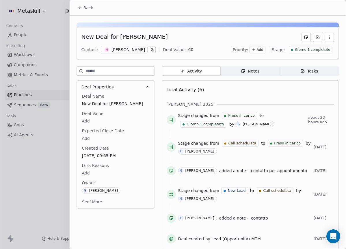
click at [241, 69] on icon "button" at bounding box center [243, 71] width 5 height 5
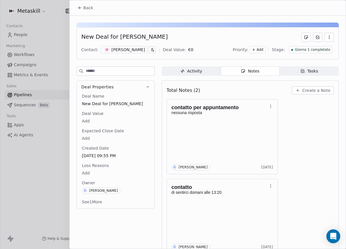
click at [130, 51] on div "[PERSON_NAME]" at bounding box center [127, 50] width 33 height 6
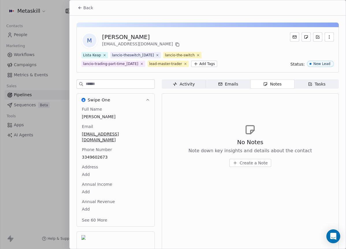
scroll to position [5, 0]
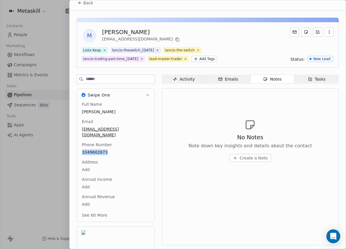
click at [83, 7] on button "Back" at bounding box center [85, 3] width 22 height 10
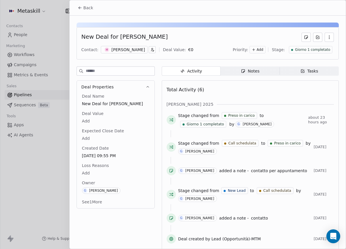
click at [244, 72] on div "Notes" at bounding box center [250, 71] width 18 height 6
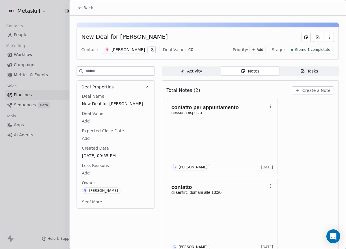
drag, startPoint x: 327, startPoint y: 73, endPoint x: 324, endPoint y: 81, distance: 8.3
click at [327, 74] on span "Tasks Tasks" at bounding box center [308, 70] width 59 height 9
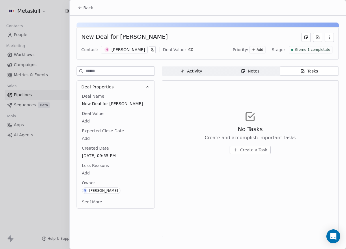
click at [248, 76] on div "Activity Activity Notes Notes Tasks Tasks No Tasks Create and accomplish import…" at bounding box center [250, 153] width 177 height 174
drag, startPoint x: 258, startPoint y: 74, endPoint x: 283, endPoint y: 80, distance: 25.6
click at [258, 74] on span "Notes Notes" at bounding box center [249, 70] width 59 height 9
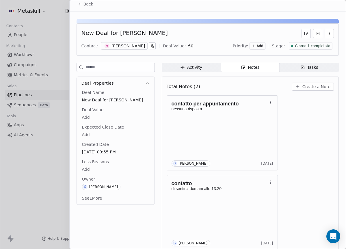
scroll to position [12, 0]
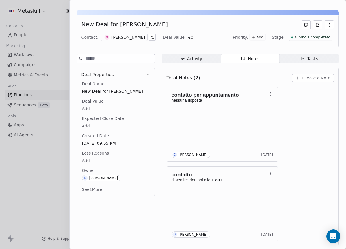
click at [311, 79] on span "Create a Note" at bounding box center [316, 78] width 28 height 6
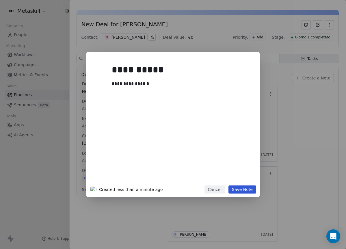
click at [248, 187] on button "Save Note" at bounding box center [242, 189] width 28 height 8
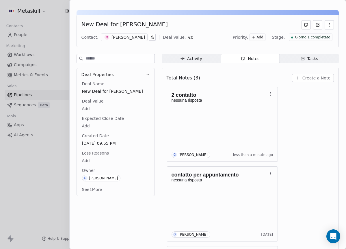
click at [301, 40] on span "Giorno 1 completato" at bounding box center [311, 37] width 35 height 5
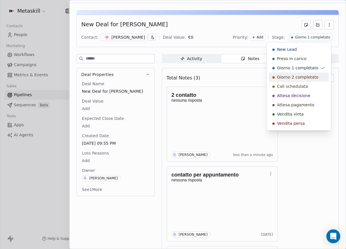
click at [302, 74] on div "Giorno 2 completato" at bounding box center [299, 76] width 60 height 9
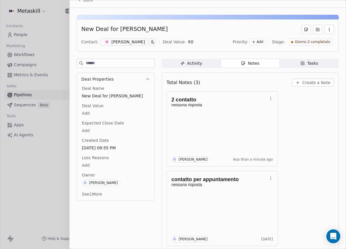
scroll to position [0, 0]
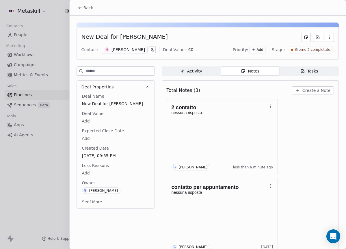
click at [80, 5] on button "Back" at bounding box center [85, 8] width 22 height 10
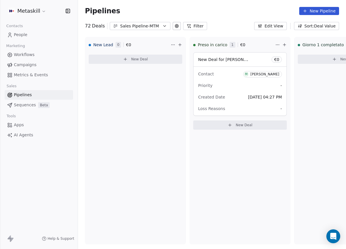
click at [143, 22] on button "Sales Pipeline-MTM" at bounding box center [140, 26] width 61 height 8
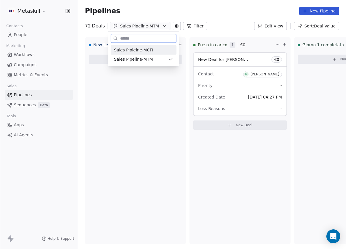
click at [157, 51] on div "Sales Pipleine-MCFI" at bounding box center [143, 50] width 59 height 6
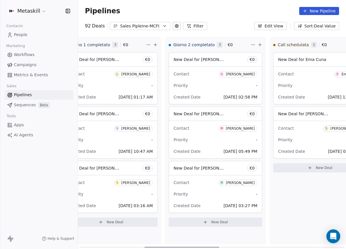
drag, startPoint x: 141, startPoint y: 246, endPoint x: 224, endPoint y: 143, distance: 131.9
click at [208, 237] on div "New Lead 0 € 0 New Deal Preso in carico 3 € 0 New Deal for Michele Tomiozzo € 0…" at bounding box center [212, 143] width 268 height 212
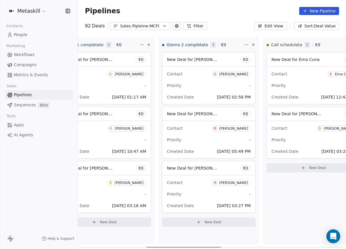
click at [233, 75] on div "Gianluigi Calabrini" at bounding box center [233, 74] width 29 height 4
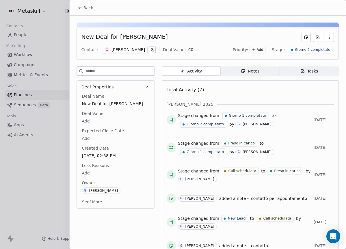
click at [139, 48] on div "Gianluigi Calabrini" at bounding box center [127, 50] width 33 height 6
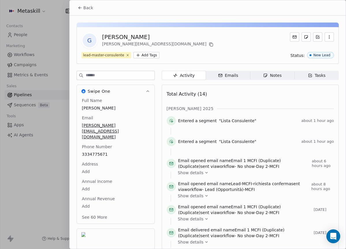
click at [87, 9] on span "Back" at bounding box center [88, 8] width 10 height 6
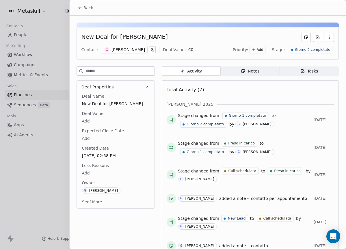
click at [260, 73] on span "Notes Notes" at bounding box center [249, 70] width 59 height 9
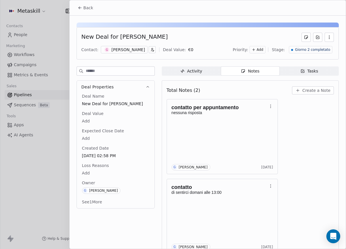
click at [115, 47] on div "G Gianluigi Calabrini" at bounding box center [124, 49] width 47 height 7
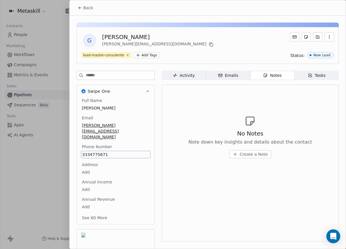
click at [135, 151] on span "3334775671" at bounding box center [115, 154] width 67 height 6
click at [104, 145] on input "**********" at bounding box center [113, 146] width 62 height 12
click at [105, 145] on input "**********" at bounding box center [113, 146] width 62 height 12
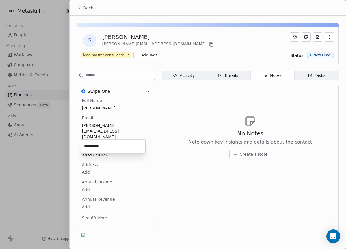
click at [209, 100] on html "Metaskill Contacts People Marketing Workflows Campaigns Metrics & Events Sales …" at bounding box center [173, 124] width 346 height 249
click at [87, 7] on span "Back" at bounding box center [88, 8] width 10 height 6
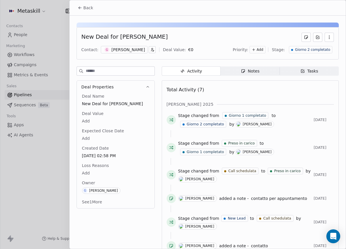
click at [247, 75] on span "Notes Notes" at bounding box center [249, 70] width 59 height 9
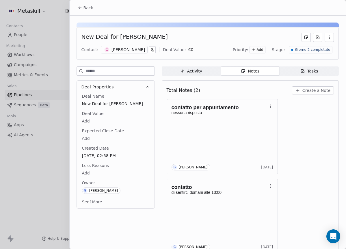
click at [303, 91] on span "Create a Note" at bounding box center [316, 90] width 28 height 6
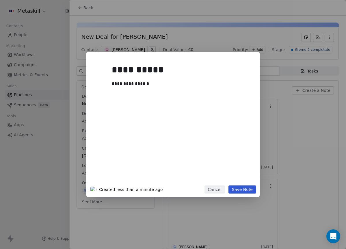
click at [247, 187] on button "Save Note" at bounding box center [242, 189] width 28 height 8
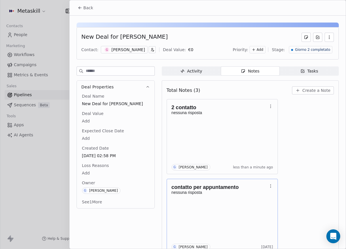
click at [309, 49] on span "Giorno 2 completato" at bounding box center [311, 49] width 35 height 5
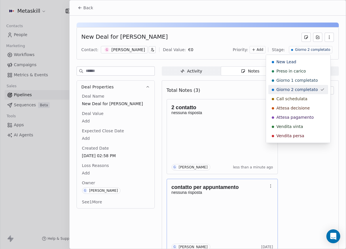
click at [250, 91] on html "Metaskill Contacts People Marketing Workflows Campaigns Metrics & Events Sales …" at bounding box center [173, 124] width 346 height 249
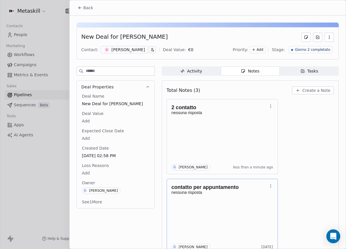
click at [88, 5] on span "Back" at bounding box center [88, 8] width 10 height 6
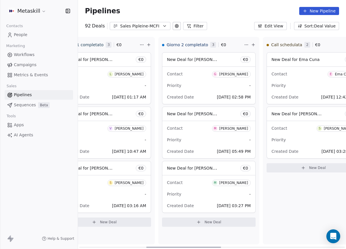
click at [228, 75] on div "Gianluigi Calabrini" at bounding box center [233, 74] width 29 height 4
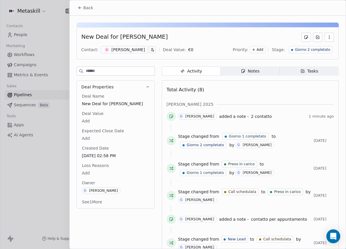
click at [247, 71] on div "Notes" at bounding box center [250, 71] width 18 height 6
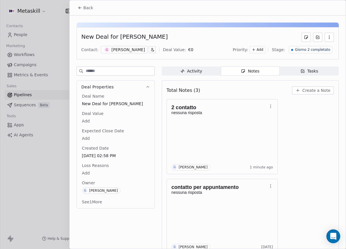
click at [123, 48] on div "Gianluigi Calabrini" at bounding box center [127, 50] width 33 height 6
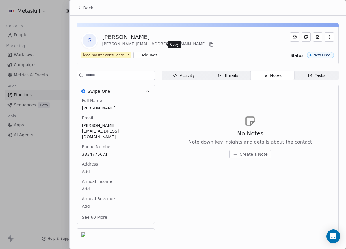
click at [209, 44] on icon at bounding box center [211, 44] width 5 height 5
click at [83, 5] on span "Back" at bounding box center [88, 8] width 10 height 6
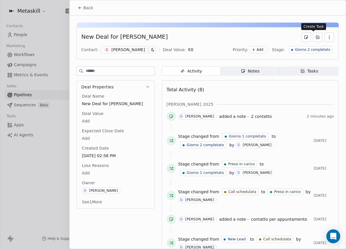
click at [309, 44] on div "New Deal for Gianluigi Calabrini Contact: G Gianluigi Calabrini Deal Value: € 0…" at bounding box center [207, 43] width 262 height 32
click at [308, 47] on span "Giorno 2 completato" at bounding box center [311, 49] width 35 height 5
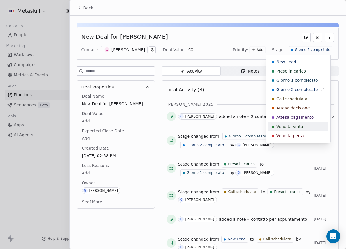
drag, startPoint x: 298, startPoint y: 132, endPoint x: 301, endPoint y: 121, distance: 11.3
click at [298, 132] on div "Vendita persa" at bounding box center [298, 135] width 60 height 9
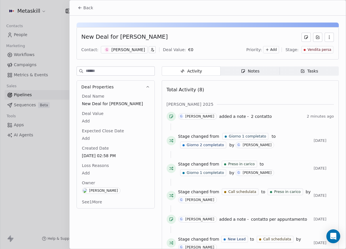
click at [87, 166] on span "Loss Reasons" at bounding box center [95, 165] width 29 height 6
click at [87, 170] on body "Metaskill Contacts People Marketing Workflows Campaigns Metrics & Events Sales …" at bounding box center [173, 124] width 346 height 249
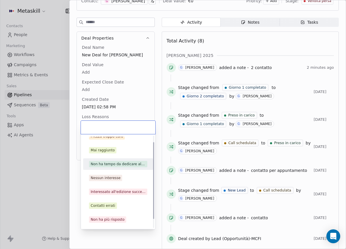
scroll to position [18, 0]
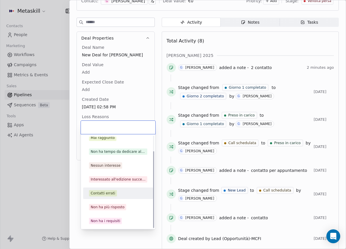
click at [112, 206] on div "Non ha più risposto" at bounding box center [108, 206] width 34 height 5
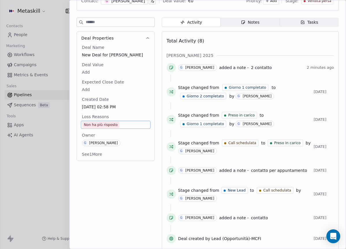
scroll to position [0, 0]
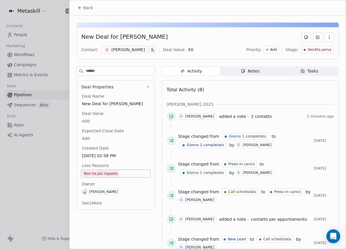
click at [81, 16] on div "New Deal for Gianluigi Calabrini Contact: G Gianluigi Calabrini Deal Value: € 0…" at bounding box center [208, 159] width 276 height 286
click at [87, 2] on div "Back" at bounding box center [208, 7] width 276 height 15
click at [93, 8] on button "Back" at bounding box center [85, 8] width 22 height 10
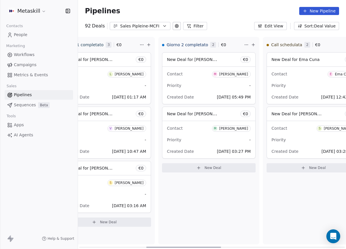
click at [235, 73] on div "Michel Rizzo" at bounding box center [233, 74] width 29 height 4
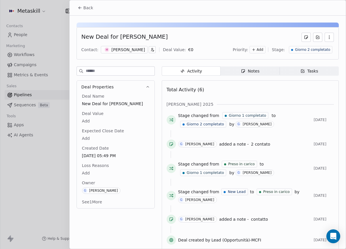
click at [126, 50] on div "Michel Rizzo" at bounding box center [127, 50] width 33 height 6
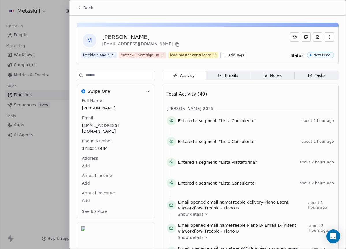
click at [84, 12] on button "Back" at bounding box center [85, 8] width 22 height 10
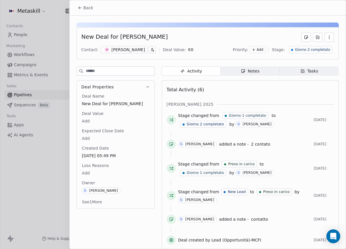
click at [233, 71] on span "Notes Notes" at bounding box center [249, 70] width 59 height 9
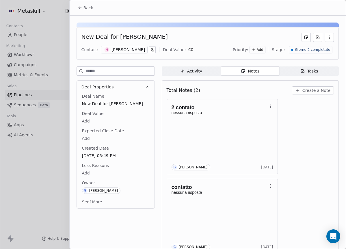
click at [116, 41] on div "New Deal for Michel Rizzo" at bounding box center [124, 37] width 86 height 9
click at [117, 46] on div "M Michel Rizzo" at bounding box center [124, 49] width 47 height 7
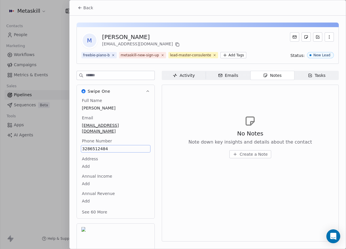
click at [87, 146] on span "3286512484" at bounding box center [115, 149] width 67 height 6
click at [241, 193] on html "Metaskill Contacts People Marketing Workflows Campaigns Metrics & Events Sales …" at bounding box center [173, 124] width 346 height 249
click at [84, 6] on span "Back" at bounding box center [88, 8] width 10 height 6
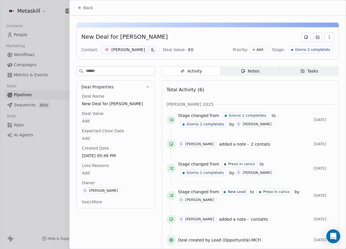
click at [80, 7] on icon at bounding box center [80, 7] width 5 height 5
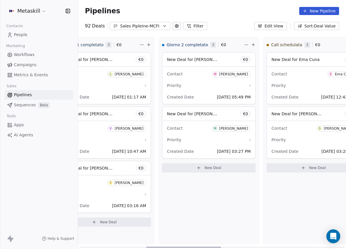
click at [224, 130] on span "M Martin Ruegenberg" at bounding box center [231, 128] width 39 height 6
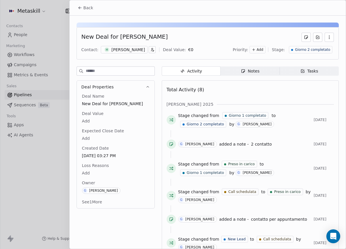
click at [139, 52] on div "Martin Ruegenberg" at bounding box center [127, 50] width 33 height 6
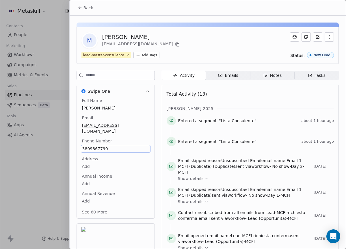
click at [97, 141] on div "Full Name Martin Ruegenberg Email martinruegenberg@gmail.com Phone Number 38998…" at bounding box center [116, 156] width 70 height 118
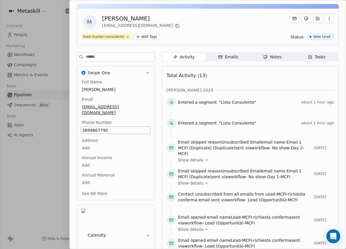
drag, startPoint x: 102, startPoint y: 123, endPoint x: 96, endPoint y: 125, distance: 6.5
click at [96, 127] on span "3899867790" at bounding box center [115, 130] width 67 height 6
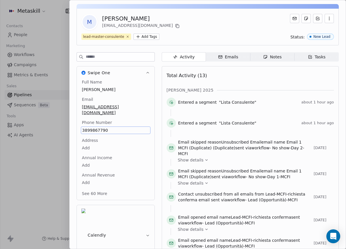
click at [96, 127] on span "3899867790" at bounding box center [115, 130] width 67 height 6
click at [121, 127] on span "3899867790" at bounding box center [115, 130] width 67 height 6
click at [121, 123] on input "**********" at bounding box center [113, 128] width 62 height 12
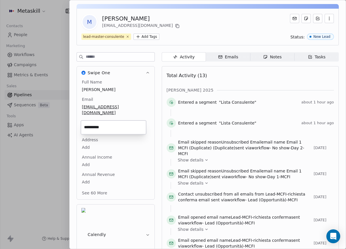
click at [258, 98] on html "Metaskill Contacts People Marketing Workflows Campaigns Metrics & Events Sales …" at bounding box center [173, 124] width 346 height 249
click at [273, 54] on span "Notes Notes" at bounding box center [272, 56] width 44 height 9
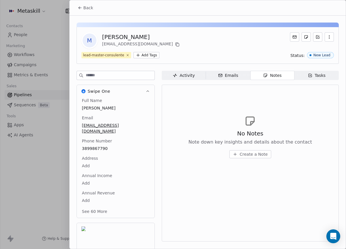
click at [83, 3] on button "Back" at bounding box center [85, 8] width 22 height 10
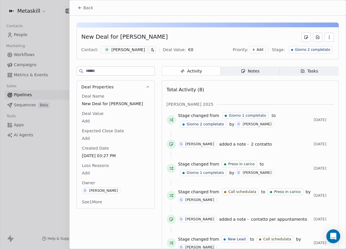
click at [124, 51] on div "Martin Ruegenberg" at bounding box center [127, 50] width 33 height 6
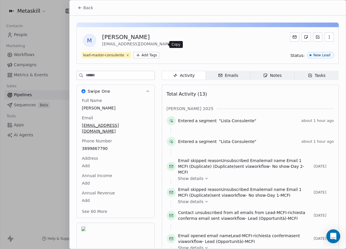
click at [174, 43] on button at bounding box center [177, 44] width 7 height 7
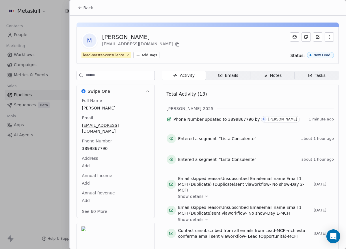
click at [84, 7] on span "Back" at bounding box center [88, 8] width 10 height 6
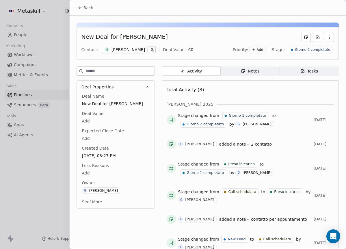
drag, startPoint x: 306, startPoint y: 49, endPoint x: 305, endPoint y: 52, distance: 3.2
click at [306, 49] on span "Giorno 2 completato" at bounding box center [311, 49] width 35 height 5
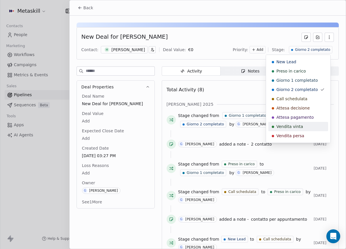
click at [289, 133] on span "Vendita persa" at bounding box center [290, 136] width 28 height 6
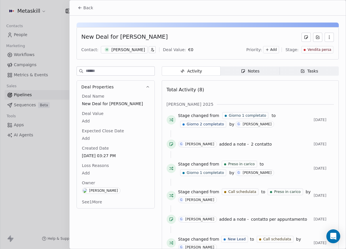
click at [91, 169] on div "Loss Reasons Add" at bounding box center [116, 169] width 70 height 14
click at [89, 172] on body "Metaskill Contacts People Marketing Workflows Campaigns Metrics & Events Sales …" at bounding box center [173, 124] width 346 height 249
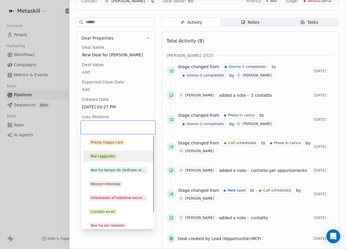
click at [108, 156] on div "Mai raggiunto" at bounding box center [103, 155] width 24 height 5
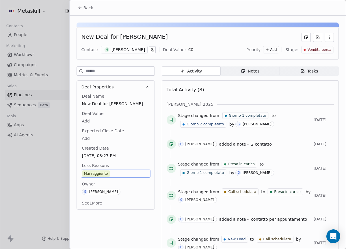
click at [91, 6] on span "Back" at bounding box center [88, 8] width 10 height 6
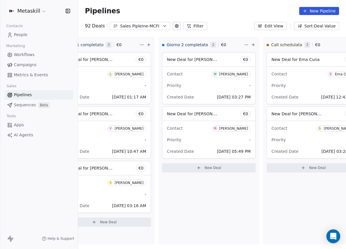
click at [150, 26] on div "Sales Pipleine-MCFI" at bounding box center [140, 26] width 40 height 6
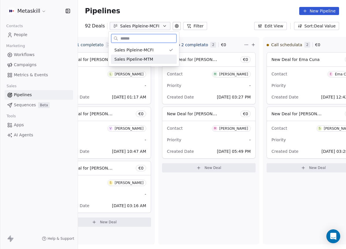
click at [170, 59] on div "Sales Pipeline-MTM" at bounding box center [143, 59] width 59 height 6
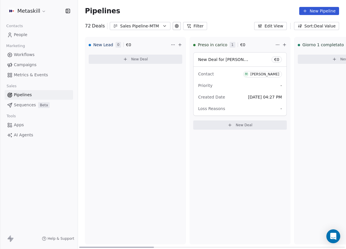
drag, startPoint x: 151, startPoint y: 247, endPoint x: 95, endPoint y: 144, distance: 116.7
click at [91, 246] on div at bounding box center [116, 246] width 75 height 1
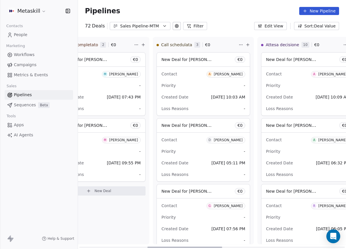
drag, startPoint x: 147, startPoint y: 245, endPoint x: 244, endPoint y: 226, distance: 99.2
click at [222, 246] on div at bounding box center [184, 246] width 75 height 1
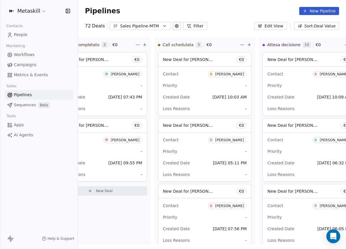
click at [162, 27] on icon "button" at bounding box center [164, 26] width 5 height 5
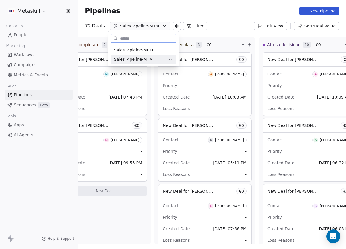
click at [162, 52] on div "Sales Pipleine-MCFI" at bounding box center [143, 50] width 59 height 6
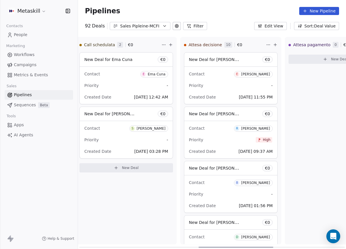
drag, startPoint x: 145, startPoint y: 247, endPoint x: 254, endPoint y: 185, distance: 124.5
click at [264, 246] on div at bounding box center [235, 246] width 75 height 1
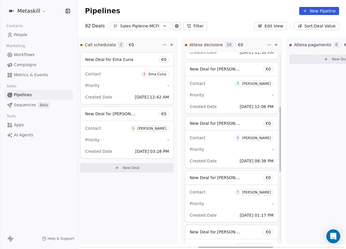
scroll to position [210, 0]
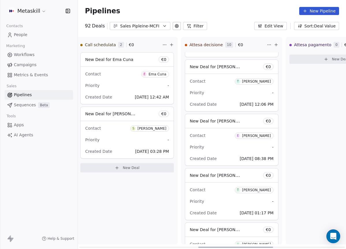
click at [267, 134] on div "Enrico Bibbona" at bounding box center [256, 136] width 29 height 4
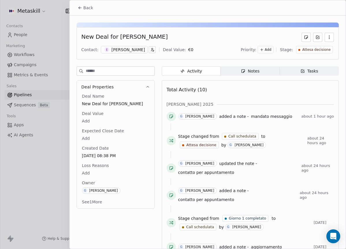
click at [134, 48] on div "Enrico Bibbona" at bounding box center [127, 50] width 33 height 6
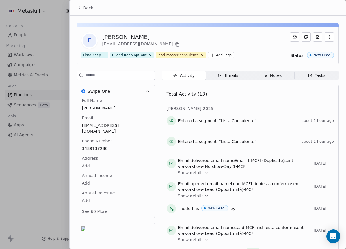
click at [124, 36] on div "Enrico Bibbona" at bounding box center [141, 37] width 79 height 8
click at [129, 37] on div "Enrico Bibbona" at bounding box center [141, 37] width 79 height 8
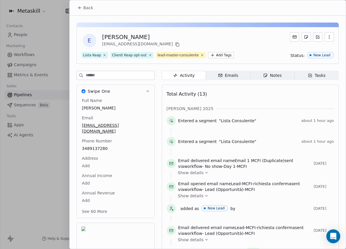
click at [144, 40] on div "Enrico Bibbona" at bounding box center [141, 37] width 79 height 8
click at [125, 35] on div "Enrico Bibbona" at bounding box center [141, 37] width 79 height 8
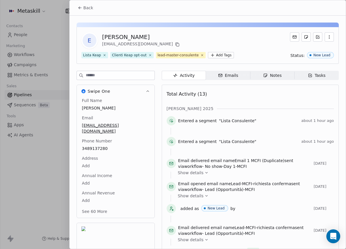
click at [126, 37] on div "Enrico Bibbona" at bounding box center [141, 37] width 79 height 8
drag, startPoint x: 131, startPoint y: 36, endPoint x: 100, endPoint y: 34, distance: 30.9
click at [100, 34] on div "E Enrico Bibbona enrico7110@libero.it" at bounding box center [131, 40] width 100 height 16
click at [89, 7] on span "Back" at bounding box center [88, 8] width 10 height 6
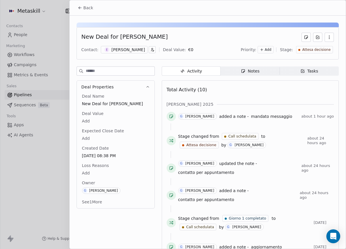
click at [89, 4] on button "Back" at bounding box center [85, 8] width 22 height 10
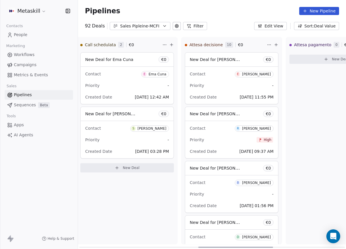
click at [261, 74] on div "Enrico" at bounding box center [256, 74] width 29 height 4
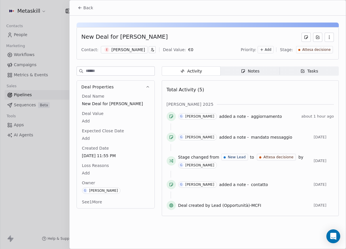
click at [123, 37] on div "New Deal for Enrico Sicignano" at bounding box center [124, 37] width 86 height 9
click at [124, 37] on div "New Deal for Enrico Sicignano" at bounding box center [124, 37] width 86 height 9
drag, startPoint x: 160, startPoint y: 39, endPoint x: 123, endPoint y: 32, distance: 37.6
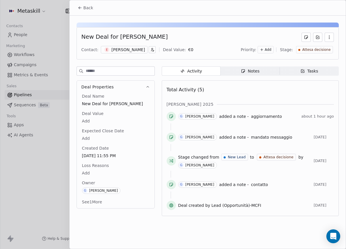
click at [123, 32] on div "New Deal for Enrico Sicignano Contact: E Enrico Deal Value: € 0 Priority: Add S…" at bounding box center [207, 43] width 262 height 32
click at [147, 39] on div "New Deal for [PERSON_NAME]" at bounding box center [124, 37] width 86 height 9
click at [148, 39] on div "New Deal for [PERSON_NAME]" at bounding box center [124, 37] width 86 height 9
click at [146, 38] on div "New Deal for [PERSON_NAME]" at bounding box center [124, 37] width 86 height 9
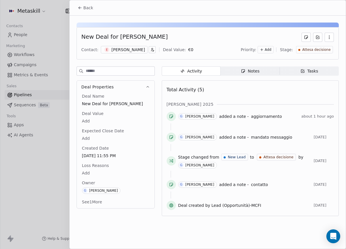
click at [115, 48] on div "[PERSON_NAME]" at bounding box center [127, 50] width 33 height 6
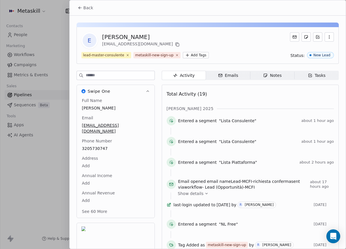
click at [117, 37] on div "[PERSON_NAME]" at bounding box center [141, 37] width 79 height 8
click at [117, 36] on div "[PERSON_NAME]" at bounding box center [141, 37] width 79 height 8
copy div "[PERSON_NAME]"
click at [264, 78] on div "Notes" at bounding box center [272, 75] width 18 height 6
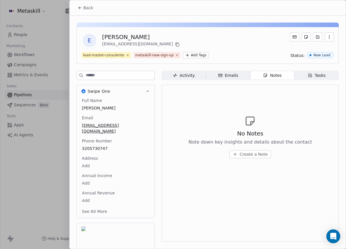
click at [273, 108] on div "No Notes Note down key insights and details about the contact Create a Note" at bounding box center [249, 136] width 167 height 71
click at [95, 11] on button "Back" at bounding box center [85, 8] width 22 height 10
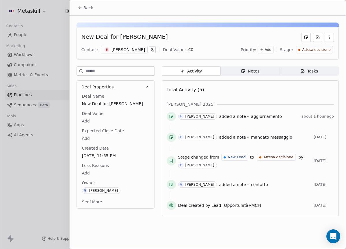
click at [91, 9] on span "Back" at bounding box center [88, 8] width 10 height 6
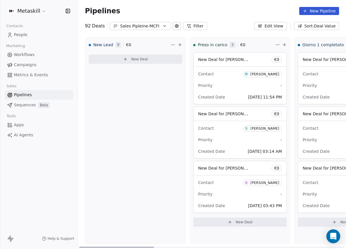
click at [160, 99] on div "New Lead 0 € 0 New Deal" at bounding box center [135, 140] width 101 height 207
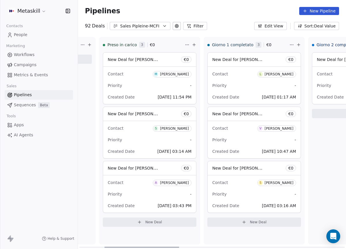
scroll to position [0, 93]
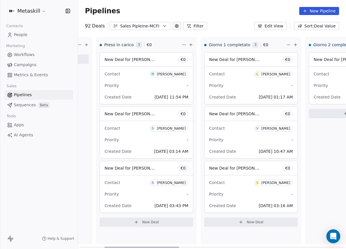
drag, startPoint x: 151, startPoint y: 245, endPoint x: 213, endPoint y: 219, distance: 66.5
click at [177, 246] on div at bounding box center [141, 246] width 75 height 1
click at [271, 127] on div "[PERSON_NAME]" at bounding box center [275, 128] width 29 height 4
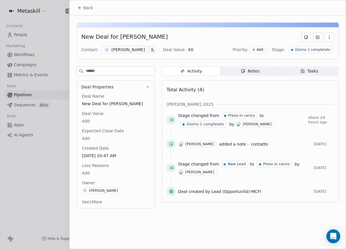
click at [74, 3] on button "Back" at bounding box center [85, 8] width 22 height 10
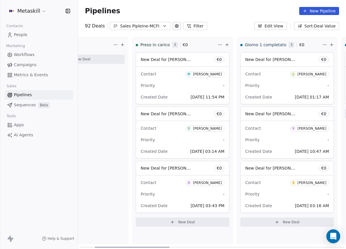
scroll to position [0, 70]
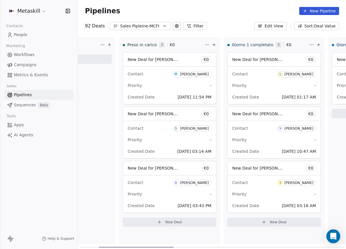
drag, startPoint x: 163, startPoint y: 247, endPoint x: 157, endPoint y: 243, distance: 7.5
click at [157, 246] on div at bounding box center [136, 246] width 75 height 1
click at [294, 73] on div "[PERSON_NAME]" at bounding box center [298, 74] width 29 height 4
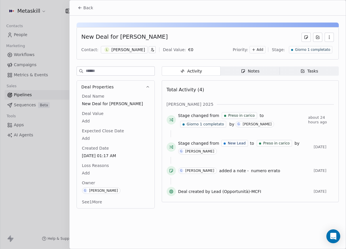
click at [125, 49] on div "[PERSON_NAME]" at bounding box center [127, 50] width 33 height 6
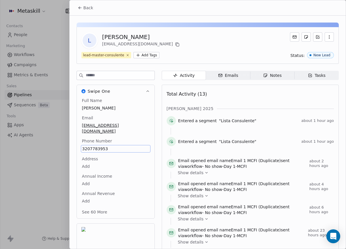
scroll to position [18, 0]
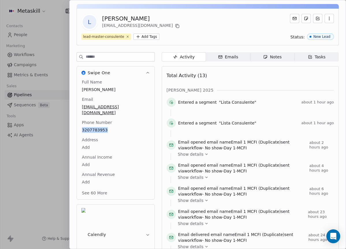
click at [265, 59] on div "Notes" at bounding box center [272, 57] width 18 height 6
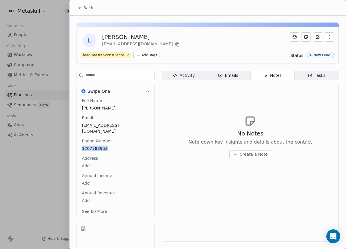
click at [81, 5] on icon at bounding box center [80, 7] width 5 height 5
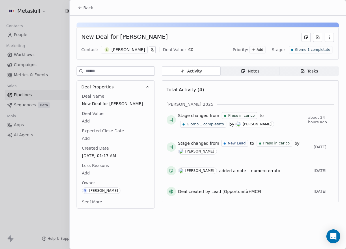
click at [260, 71] on span "Notes Notes" at bounding box center [249, 70] width 59 height 9
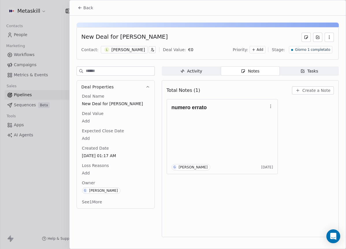
click at [122, 47] on div "[PERSON_NAME]" at bounding box center [127, 50] width 33 height 6
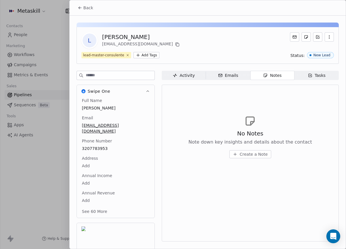
click at [179, 154] on div "No Notes Note down key insights and details about the contact Create a Note" at bounding box center [249, 136] width 167 height 71
click at [224, 50] on div "L Luigi Andreozzi luigiandreozzi84@gmail.com lead-master-consulente Add Tags St…" at bounding box center [207, 45] width 262 height 37
click at [81, 8] on icon at bounding box center [80, 7] width 5 height 5
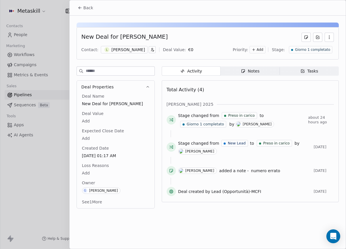
click at [320, 52] on span "Giorno 1 completato" at bounding box center [311, 49] width 35 height 5
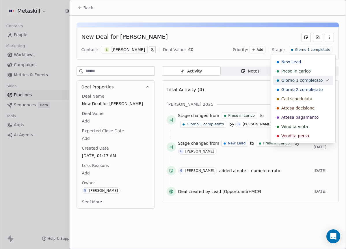
click at [315, 88] on span "Giorno 2 completato" at bounding box center [301, 90] width 41 height 6
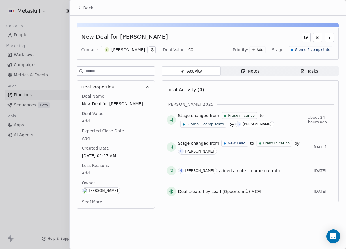
click at [88, 5] on span "Back" at bounding box center [88, 8] width 10 height 6
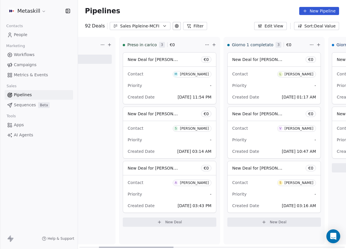
click at [299, 129] on div "[PERSON_NAME]" at bounding box center [298, 128] width 29 height 4
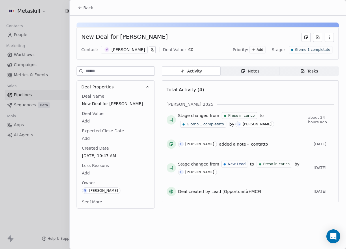
click at [145, 49] on div "[PERSON_NAME]" at bounding box center [127, 50] width 33 height 6
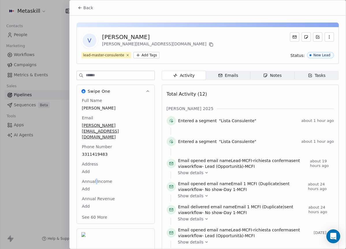
scroll to position [24, 0]
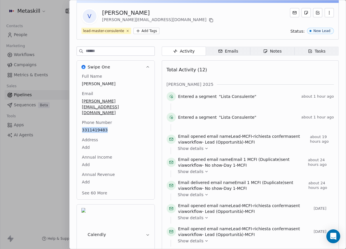
click at [264, 50] on icon "button" at bounding box center [265, 51] width 5 height 5
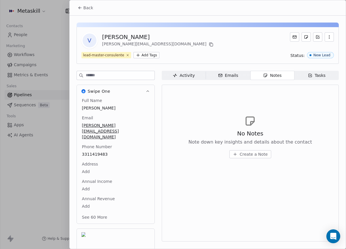
click at [87, 17] on div "V Valerio Di pietrantonio valerio.dipietrantonio92@gmail.com lead-master-consul…" at bounding box center [208, 154] width 276 height 277
click at [87, 10] on span "Back" at bounding box center [88, 8] width 10 height 6
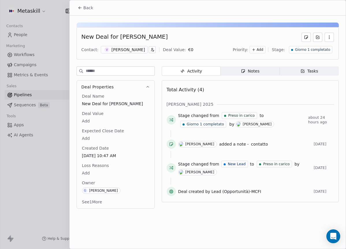
click at [245, 71] on div "Notes" at bounding box center [250, 71] width 18 height 6
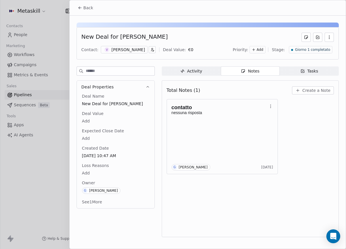
drag, startPoint x: 116, startPoint y: 37, endPoint x: 218, endPoint y: 35, distance: 101.8
click at [218, 35] on div "New Deal for [PERSON_NAME]" at bounding box center [207, 37] width 252 height 9
copy div "[PERSON_NAME]"
click at [257, 93] on div "Total Notes (1) Create a Note" at bounding box center [249, 90] width 167 height 13
click at [302, 91] on button "Create a Note" at bounding box center [313, 90] width 42 height 8
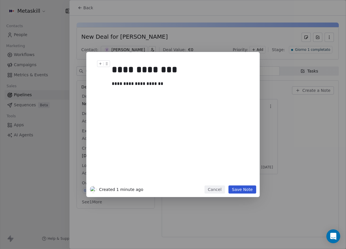
drag, startPoint x: 248, startPoint y: 190, endPoint x: 253, endPoint y: 187, distance: 6.0
click at [248, 190] on button "Save Note" at bounding box center [242, 189] width 28 height 8
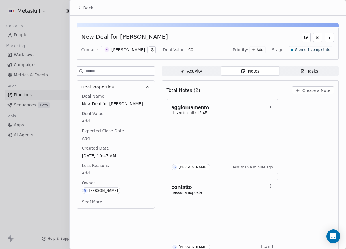
click at [294, 51] on span "Giorno 1 completato" at bounding box center [311, 49] width 35 height 5
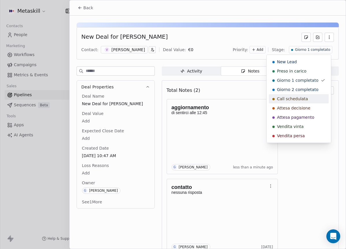
drag, startPoint x: 307, startPoint y: 95, endPoint x: 296, endPoint y: 93, distance: 11.1
click at [307, 95] on div "Call schedulata" at bounding box center [299, 98] width 60 height 9
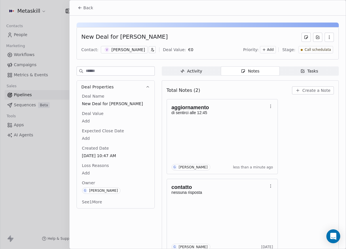
click at [86, 8] on span "Back" at bounding box center [88, 8] width 10 height 6
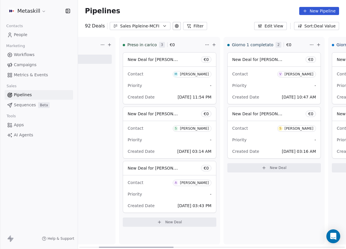
click at [291, 129] on div "Samuel Lorenzo" at bounding box center [298, 128] width 29 height 4
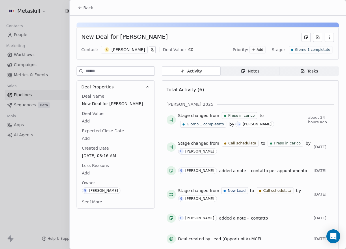
click at [126, 52] on div "Samuel Lorenzo" at bounding box center [127, 50] width 33 height 6
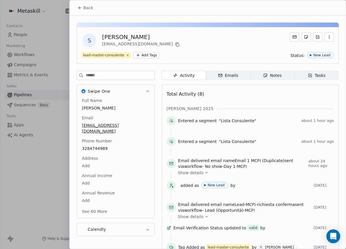
scroll to position [18, 0]
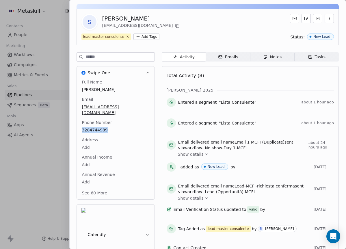
click at [251, 58] on span "Notes Notes" at bounding box center [272, 56] width 44 height 9
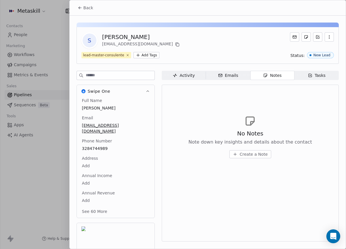
click at [93, 13] on div "Back" at bounding box center [208, 7] width 276 height 15
click at [85, 0] on div "Back" at bounding box center [208, 7] width 276 height 15
click at [86, 5] on span "Back" at bounding box center [88, 8] width 10 height 6
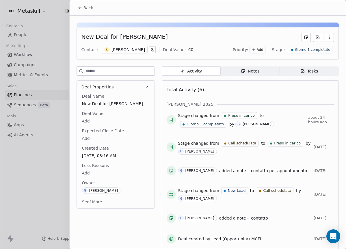
click at [243, 66] on div "New Deal for Samuel Lorenzo Contact: S Samuel Lorenzo Deal Value: € 0 Priority:…" at bounding box center [208, 134] width 276 height 237
click at [245, 68] on div "Notes" at bounding box center [250, 71] width 18 height 6
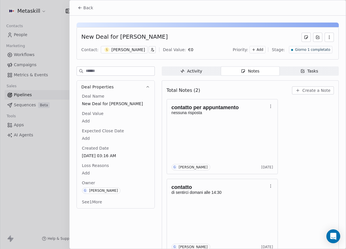
click at [133, 52] on div "Samuel Lorenzo" at bounding box center [127, 50] width 33 height 6
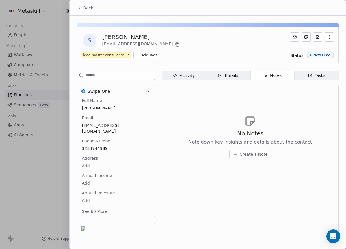
click at [96, 145] on span "3284744989" at bounding box center [115, 148] width 67 height 6
click at [234, 53] on div "lead-master-consulente Add Tags Status: New Lead" at bounding box center [207, 55] width 252 height 6
click at [83, 9] on span "Back" at bounding box center [88, 8] width 10 height 6
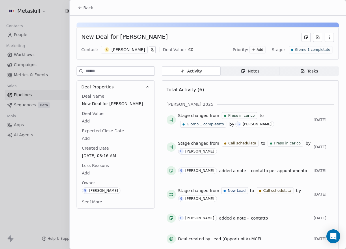
click at [249, 75] on span "Notes Notes" at bounding box center [249, 70] width 59 height 9
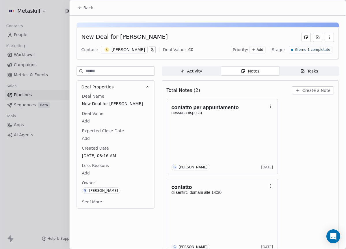
click at [136, 52] on div "S Samuel Lorenzo" at bounding box center [124, 49] width 47 height 7
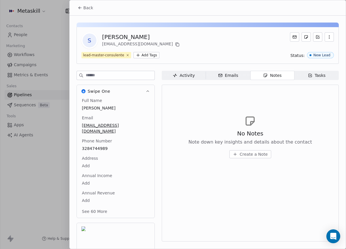
click at [282, 183] on div "No Notes Note down key insights and details about the contact Create a Note" at bounding box center [249, 162] width 167 height 149
click at [83, 9] on button "Back" at bounding box center [85, 8] width 22 height 10
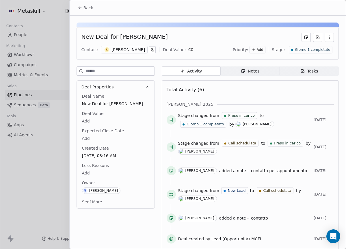
click at [241, 72] on icon "button" at bounding box center [243, 71] width 5 height 5
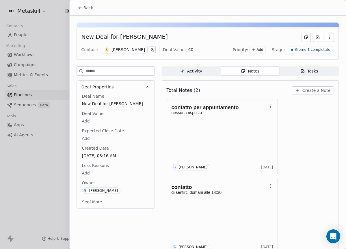
click at [307, 87] on span "Create a Note" at bounding box center [316, 90] width 28 height 6
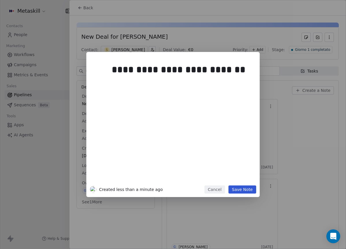
click at [251, 186] on button "Save Note" at bounding box center [242, 189] width 28 height 8
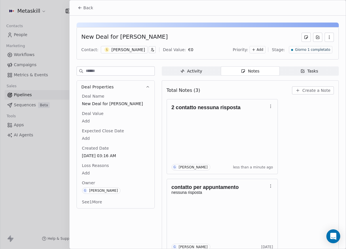
click at [96, 10] on button "Back" at bounding box center [85, 8] width 22 height 10
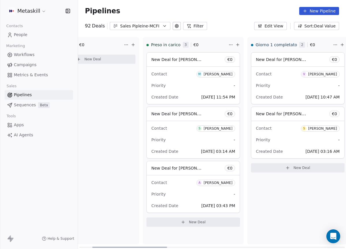
scroll to position [0, 47]
drag, startPoint x: 153, startPoint y: 246, endPoint x: 178, endPoint y: 181, distance: 69.6
click at [147, 246] on div at bounding box center [129, 246] width 75 height 1
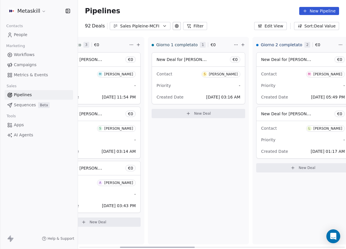
click at [177, 246] on div at bounding box center [157, 246] width 75 height 1
click at [217, 76] on div "[PERSON_NAME]" at bounding box center [222, 74] width 29 height 4
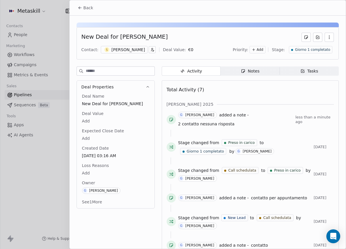
click at [297, 47] on div "Giorno 1 completato" at bounding box center [310, 49] width 44 height 7
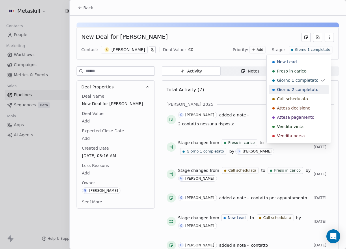
click at [302, 87] on span "Giorno 2 completato" at bounding box center [297, 90] width 41 height 6
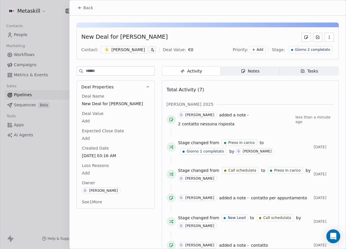
click at [76, 3] on button "Back" at bounding box center [85, 8] width 22 height 10
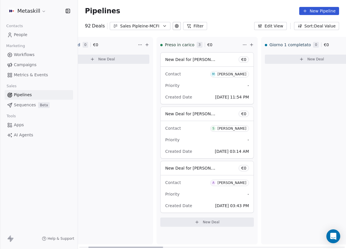
drag, startPoint x: 156, startPoint y: 247, endPoint x: 167, endPoint y: 193, distance: 55.5
click at [127, 246] on div at bounding box center [125, 246] width 75 height 1
click at [239, 74] on div "[PERSON_NAME]" at bounding box center [231, 74] width 29 height 4
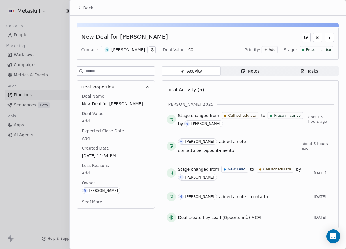
click at [324, 52] on span "Preso in carico" at bounding box center [317, 49] width 25 height 5
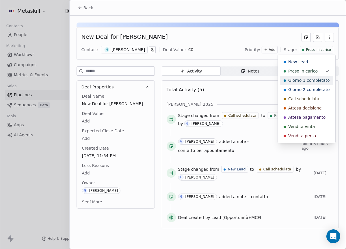
click at [312, 78] on span "Giorno 1 completato" at bounding box center [308, 80] width 41 height 6
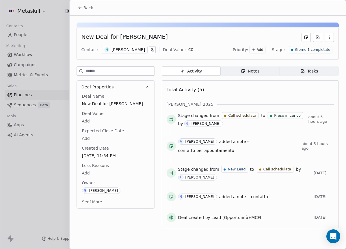
click at [95, 12] on button "Back" at bounding box center [85, 8] width 22 height 10
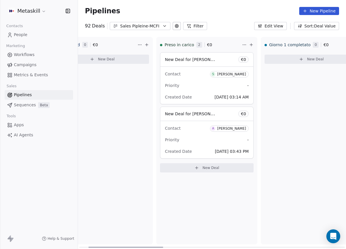
click at [225, 75] on div "[PERSON_NAME]" at bounding box center [231, 74] width 29 height 4
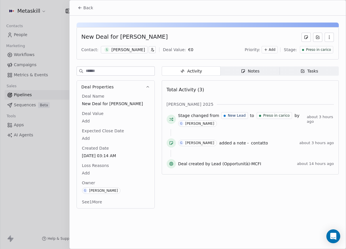
click at [315, 50] on span "Preso in carico" at bounding box center [317, 49] width 25 height 5
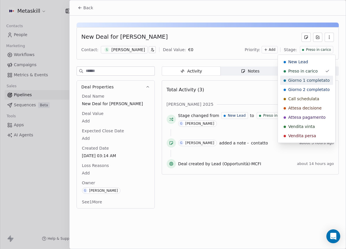
click at [297, 79] on span "Giorno 1 completato" at bounding box center [308, 80] width 41 height 6
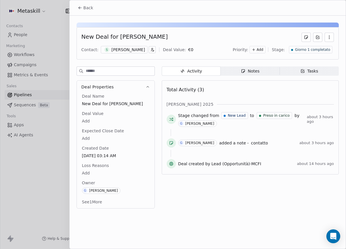
click at [81, 9] on icon at bounding box center [80, 7] width 5 height 5
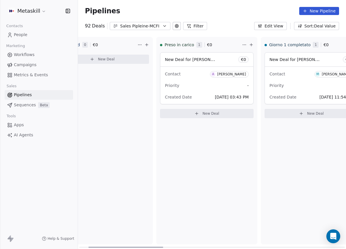
click at [230, 77] on span "A [PERSON_NAME]" at bounding box center [229, 74] width 39 height 6
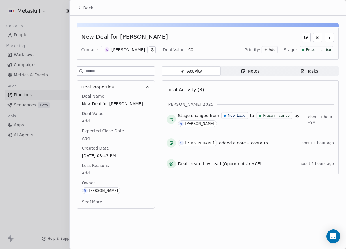
click at [309, 53] on div "Preso in carico" at bounding box center [315, 49] width 33 height 7
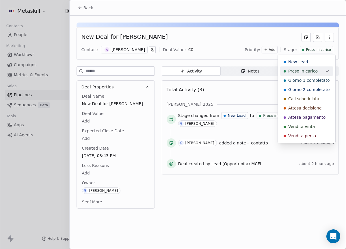
click at [299, 77] on div "Giorno 1 completato" at bounding box center [306, 80] width 53 height 9
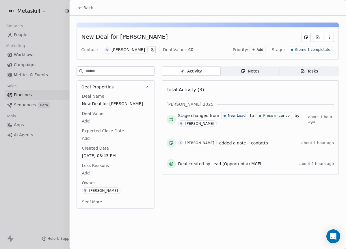
click at [84, 12] on button "Back" at bounding box center [85, 8] width 22 height 10
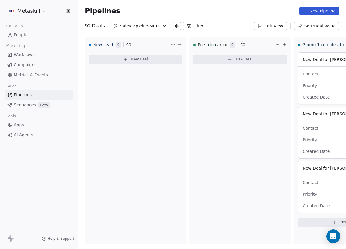
click at [146, 23] on div "Sales Pipleine-MCFI" at bounding box center [140, 26] width 40 height 6
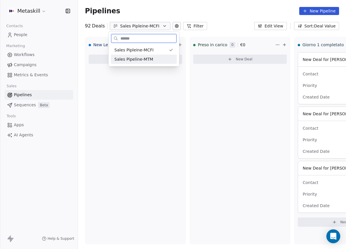
click at [166, 62] on div "Sales Pipeline-MTM" at bounding box center [144, 59] width 66 height 9
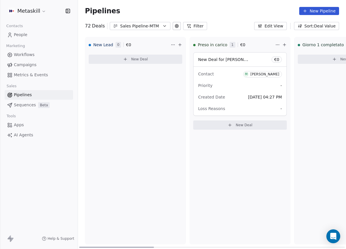
click at [267, 72] on span "M [PERSON_NAME]" at bounding box center [262, 74] width 39 height 6
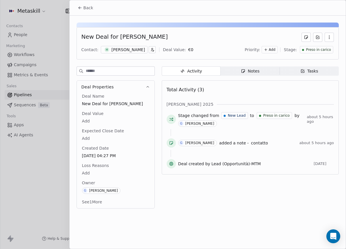
click at [314, 52] on span "Preso in carico" at bounding box center [317, 49] width 25 height 5
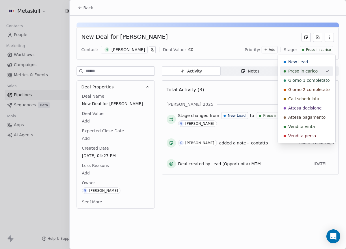
drag, startPoint x: 299, startPoint y: 80, endPoint x: 275, endPoint y: 72, distance: 26.1
click at [299, 80] on span "Giorno 1 completato" at bounding box center [308, 80] width 41 height 6
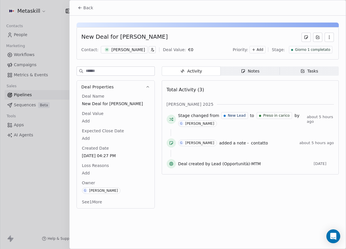
click at [97, 9] on div "Back" at bounding box center [208, 7] width 276 height 15
click at [93, 10] on button "Back" at bounding box center [85, 8] width 22 height 10
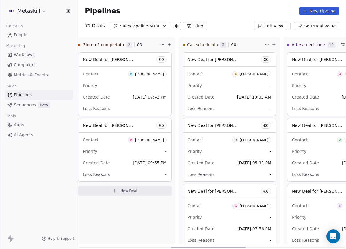
scroll to position [0, 332]
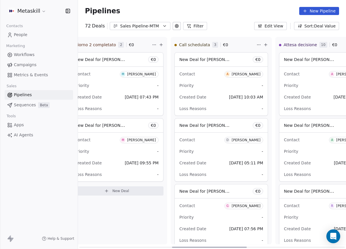
drag, startPoint x: 127, startPoint y: 245, endPoint x: 219, endPoint y: 208, distance: 99.2
click at [219, 246] on div at bounding box center [209, 246] width 75 height 1
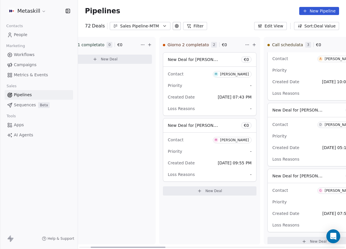
scroll to position [0, 0]
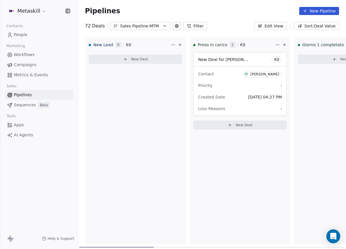
drag, startPoint x: 196, startPoint y: 247, endPoint x: 91, endPoint y: 226, distance: 107.9
click at [91, 246] on div at bounding box center [116, 246] width 75 height 1
